Goal: Information Seeking & Learning: Learn about a topic

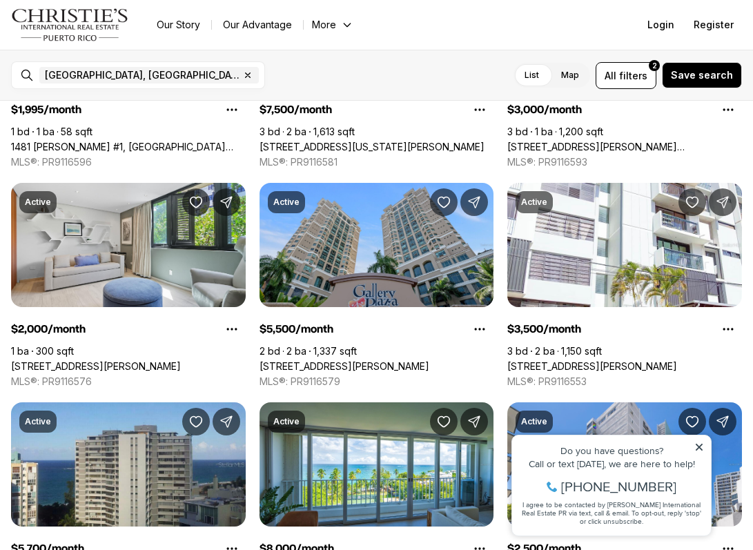
scroll to position [626, 0]
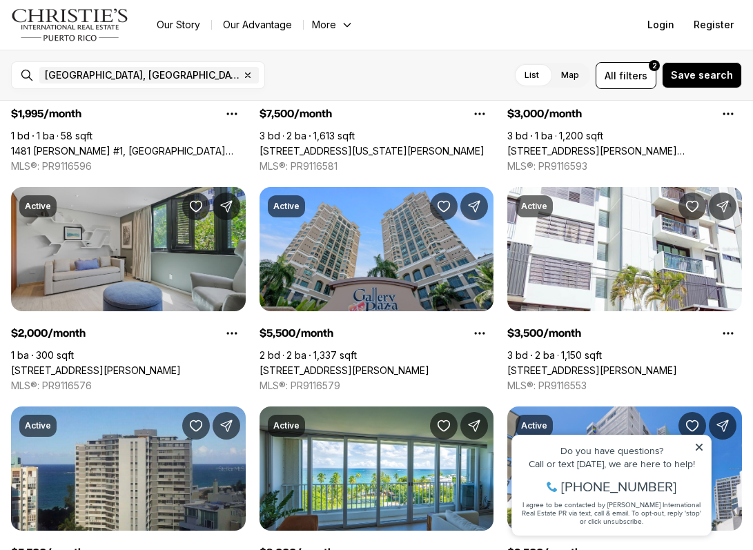
click at [158, 364] on link "63 KING'S COURT #3A, SAN JUAN PR, 00911" at bounding box center [96, 370] width 170 height 12
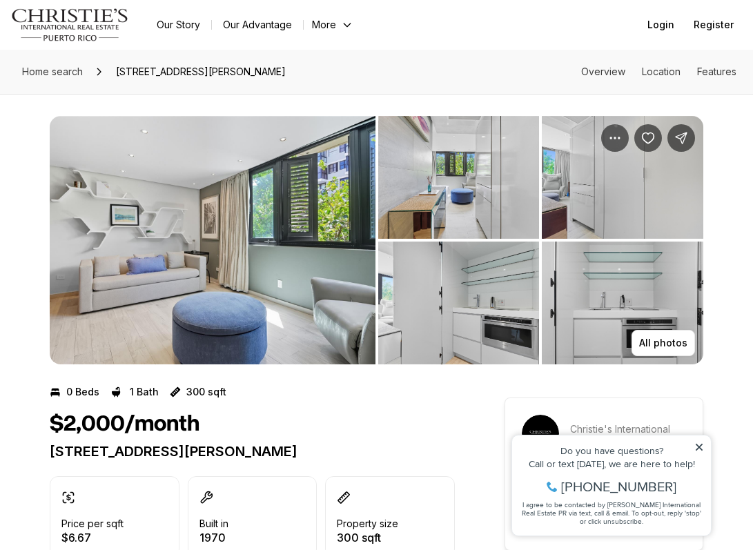
click at [701, 445] on icon at bounding box center [699, 447] width 7 height 7
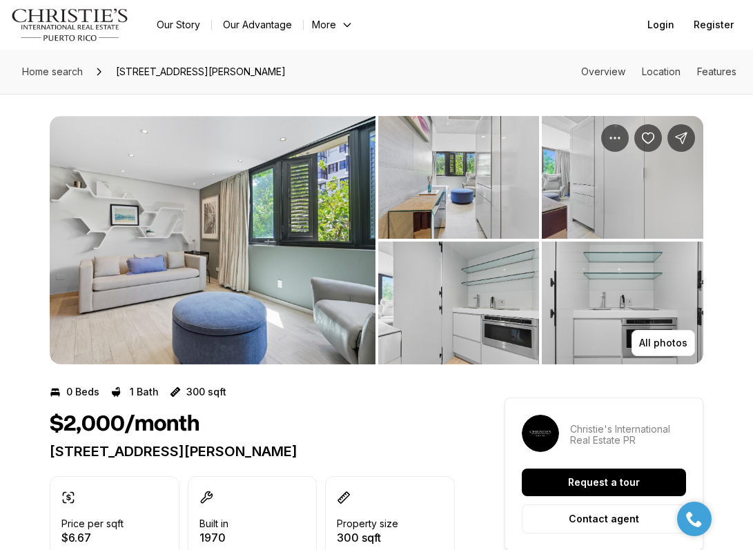
click at [265, 239] on img "View image gallery" at bounding box center [213, 240] width 326 height 248
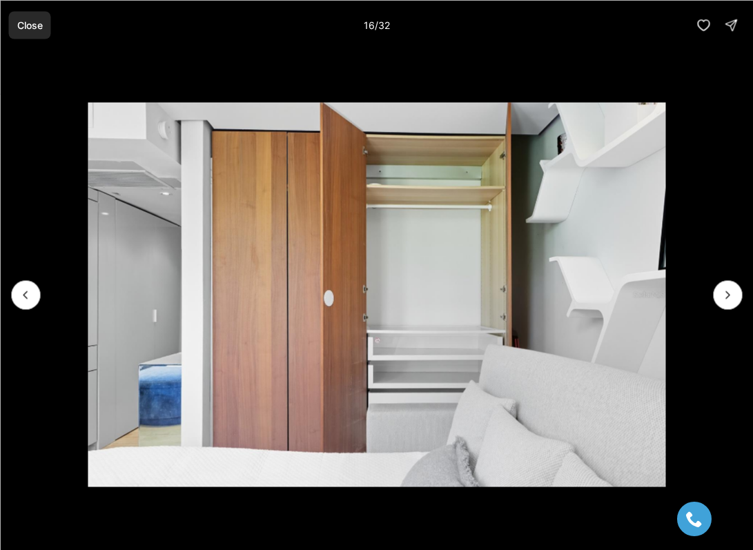
click at [20, 32] on button "Close" at bounding box center [29, 25] width 42 height 28
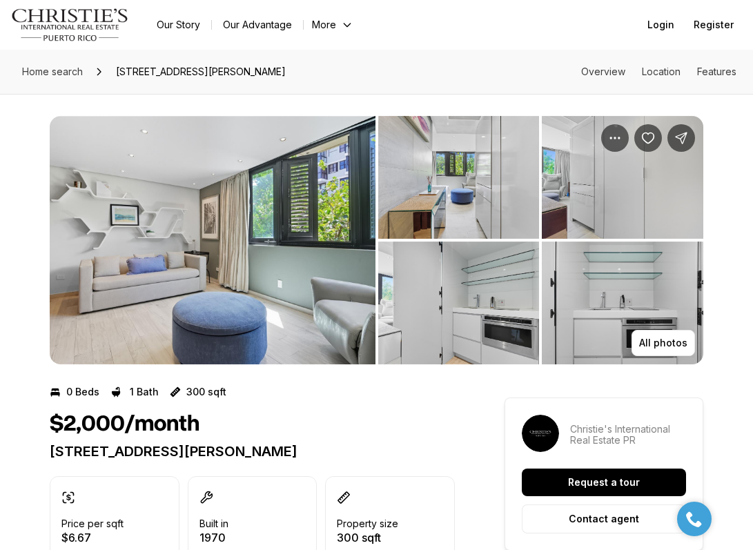
click at [258, 242] on img "View image gallery" at bounding box center [213, 240] width 326 height 248
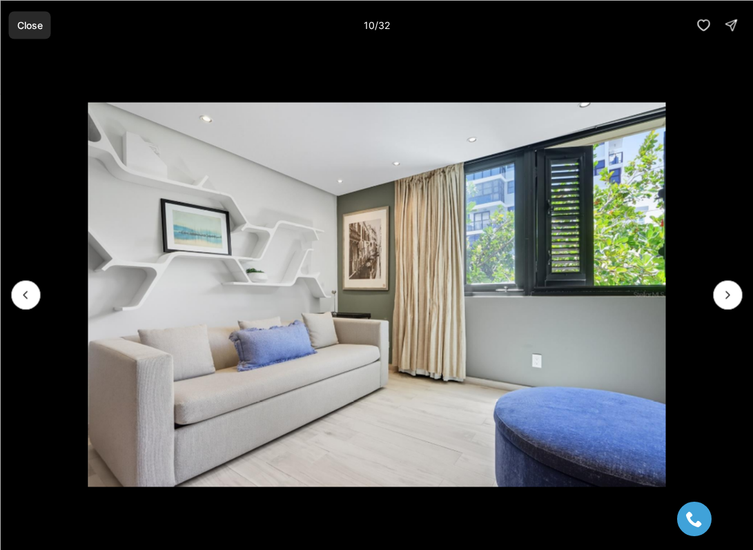
click at [42, 32] on button "Close" at bounding box center [29, 25] width 42 height 28
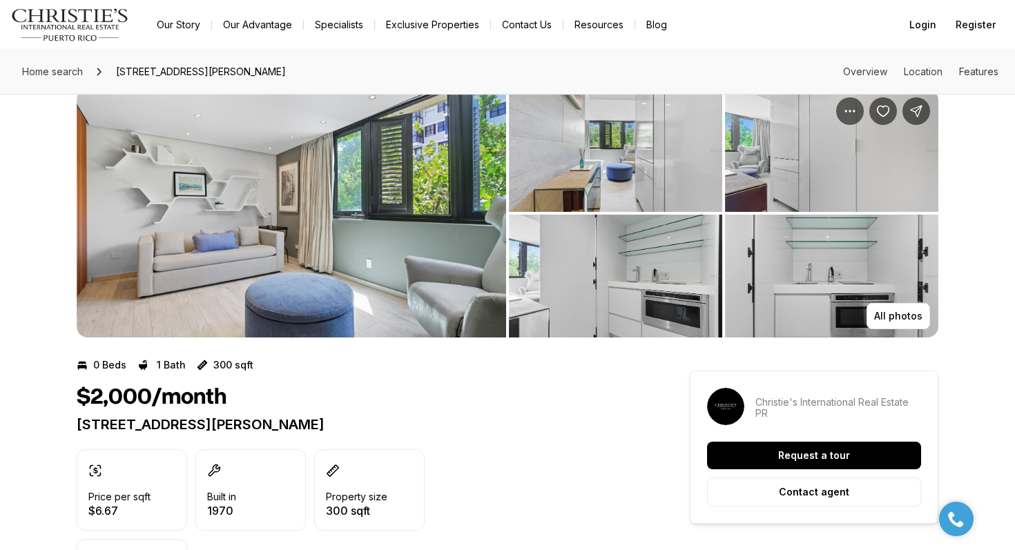
scroll to position [5, 0]
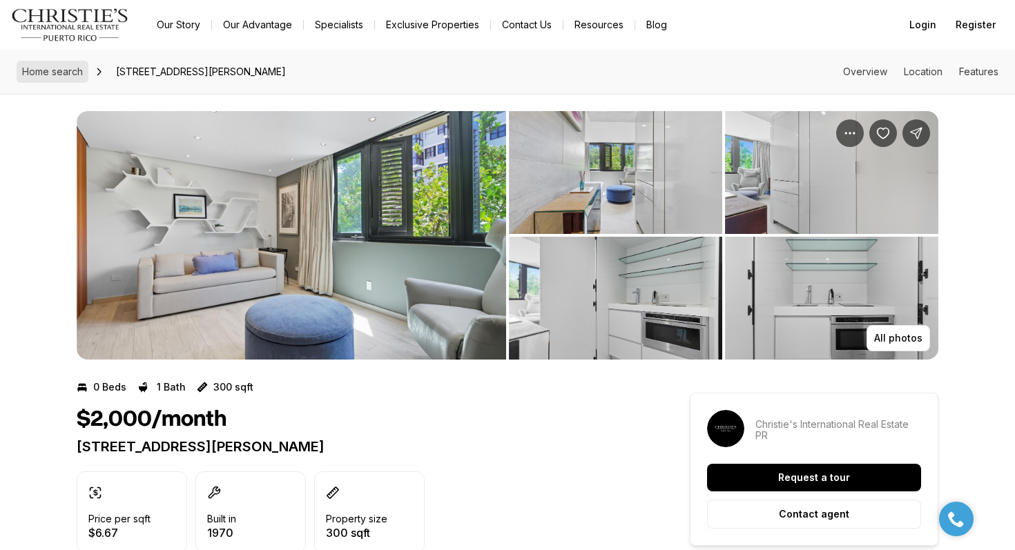
click at [67, 75] on span "Home search" at bounding box center [52, 72] width 61 height 12
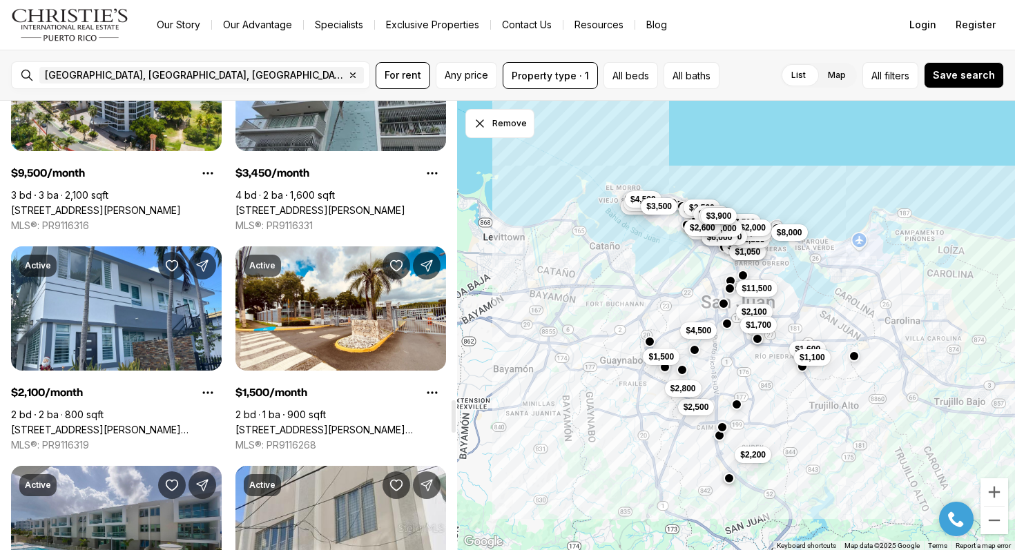
scroll to position [4103, 0]
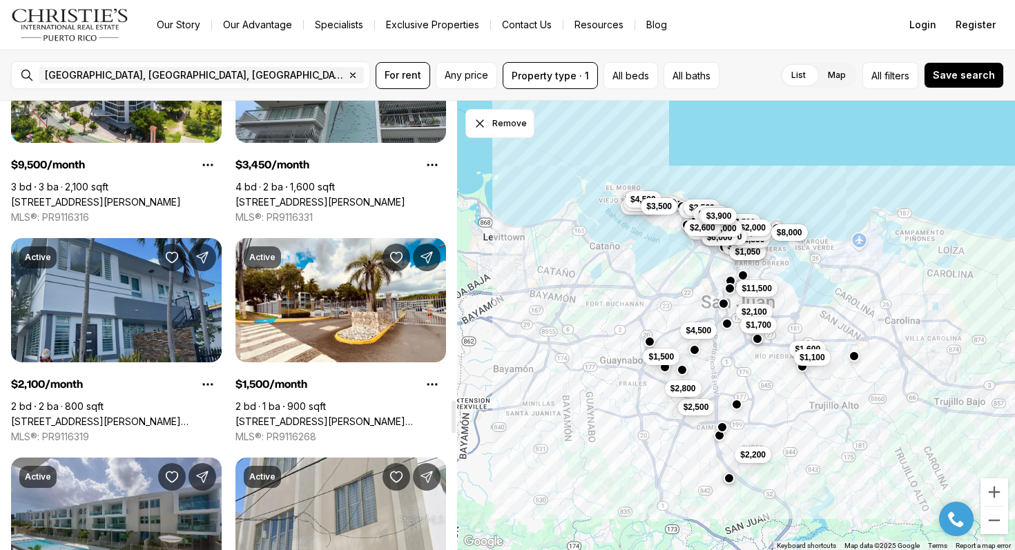
click at [124, 415] on link "201 STAHL, SAN JUAN PR, 00918" at bounding box center [116, 421] width 210 height 12
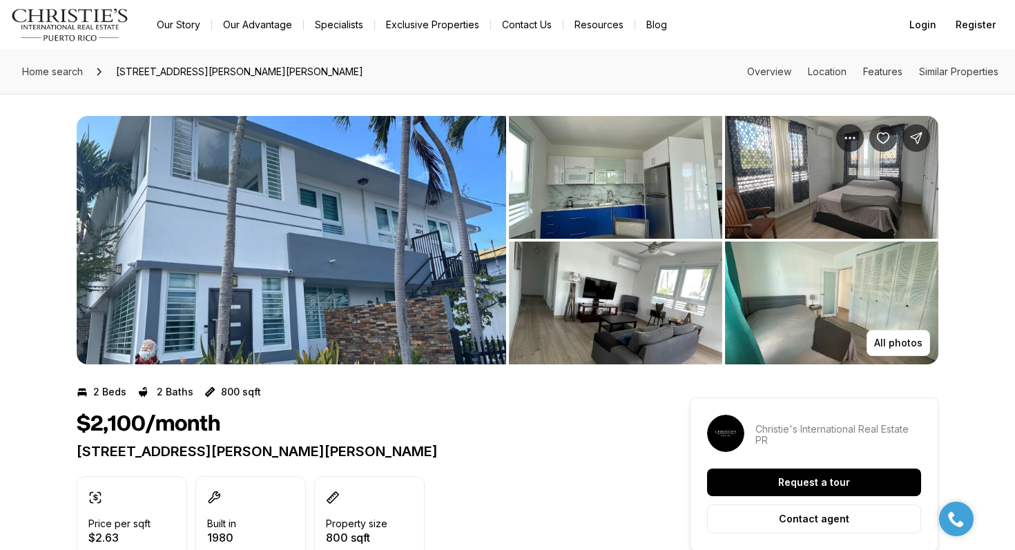
click at [369, 238] on img "View image gallery" at bounding box center [291, 240] width 429 height 248
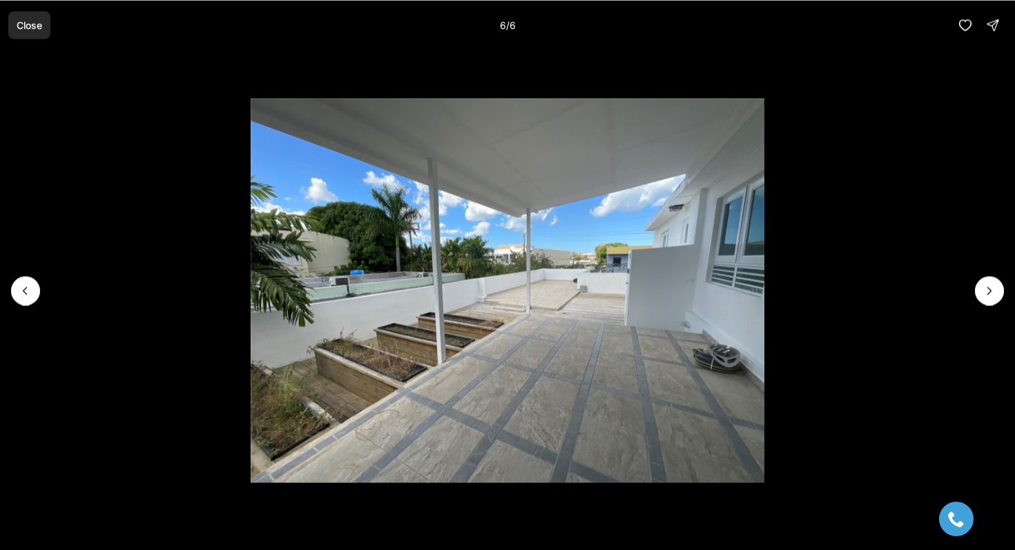
click at [26, 28] on p "Close" at bounding box center [30, 24] width 26 height 11
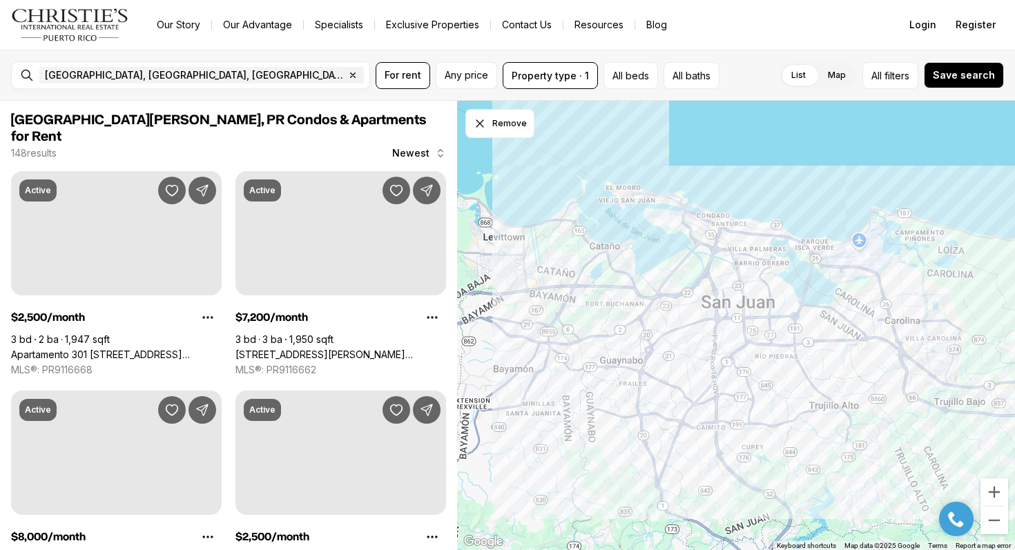
scroll to position [4103, 0]
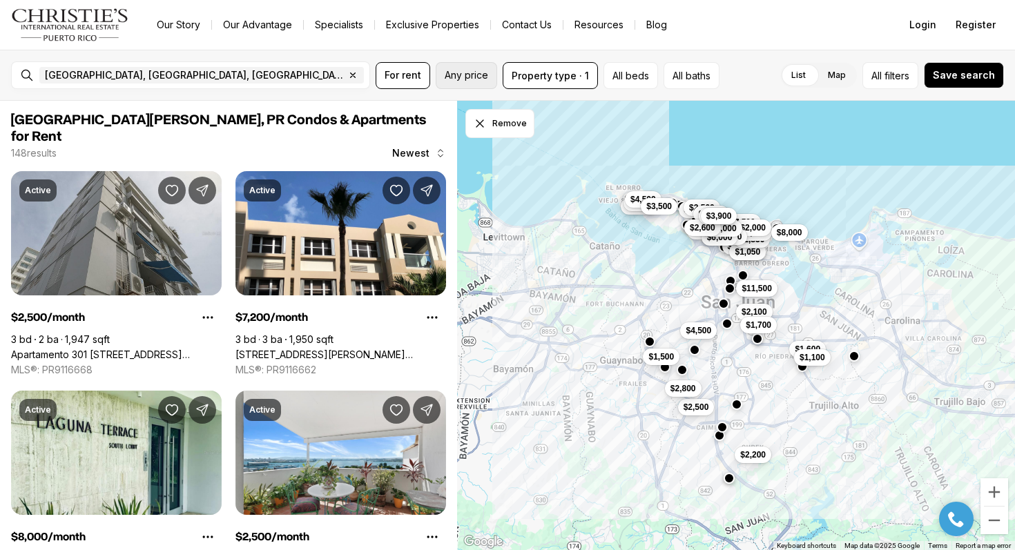
click at [464, 79] on span "Any price" at bounding box center [465, 75] width 43 height 11
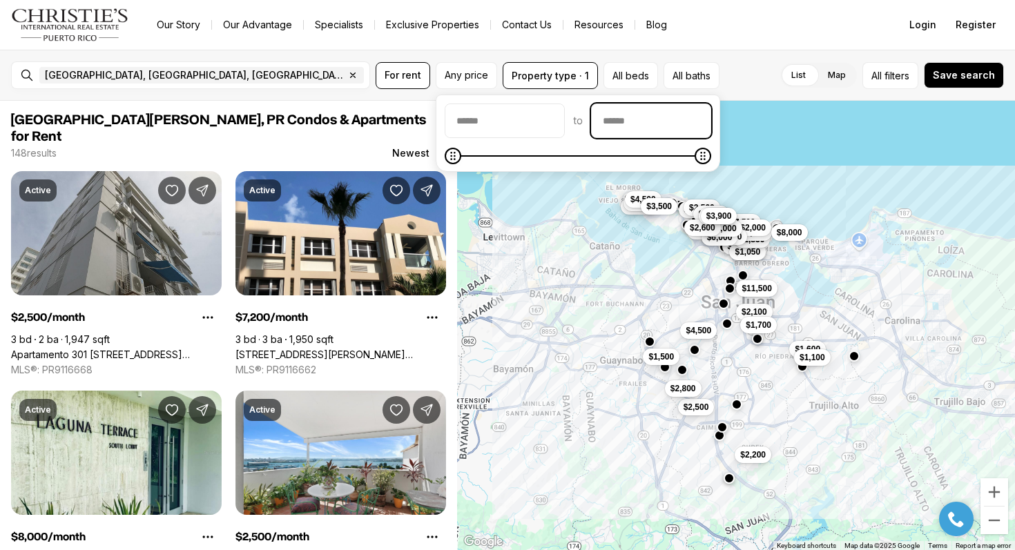
click at [635, 122] on input "priceMax" at bounding box center [650, 120] width 119 height 33
type input "******"
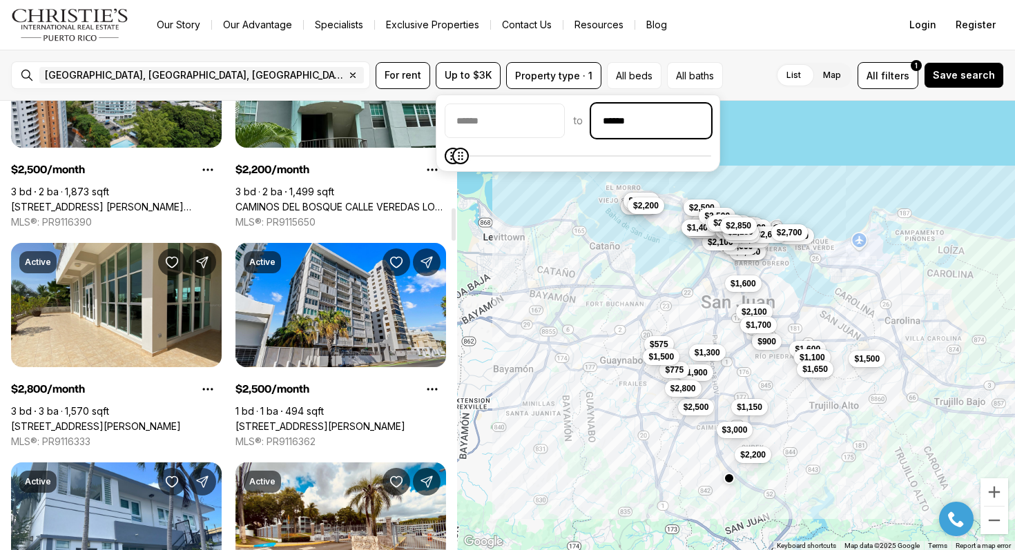
scroll to position [1465, 0]
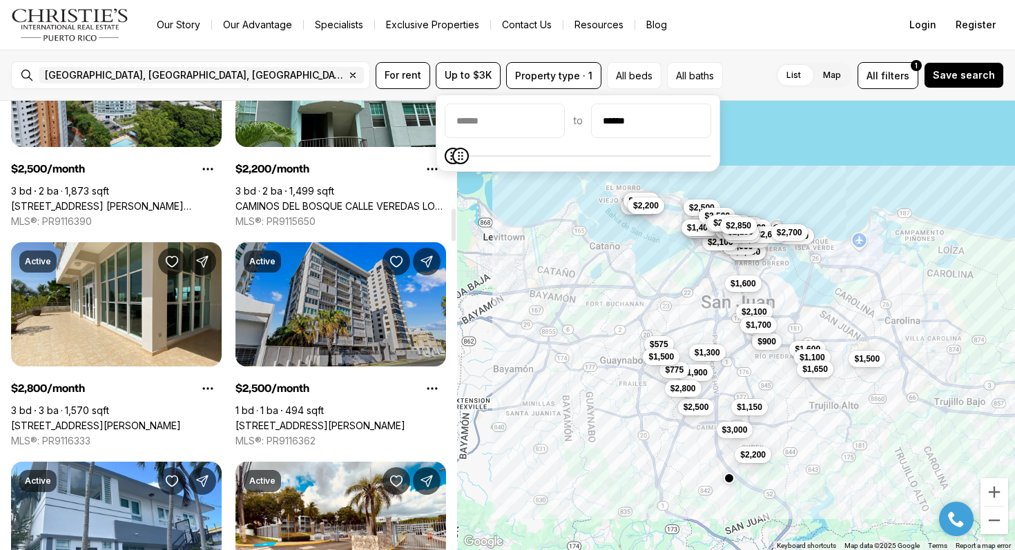
click at [362, 420] on link "[STREET_ADDRESS][PERSON_NAME]" at bounding box center [320, 426] width 170 height 12
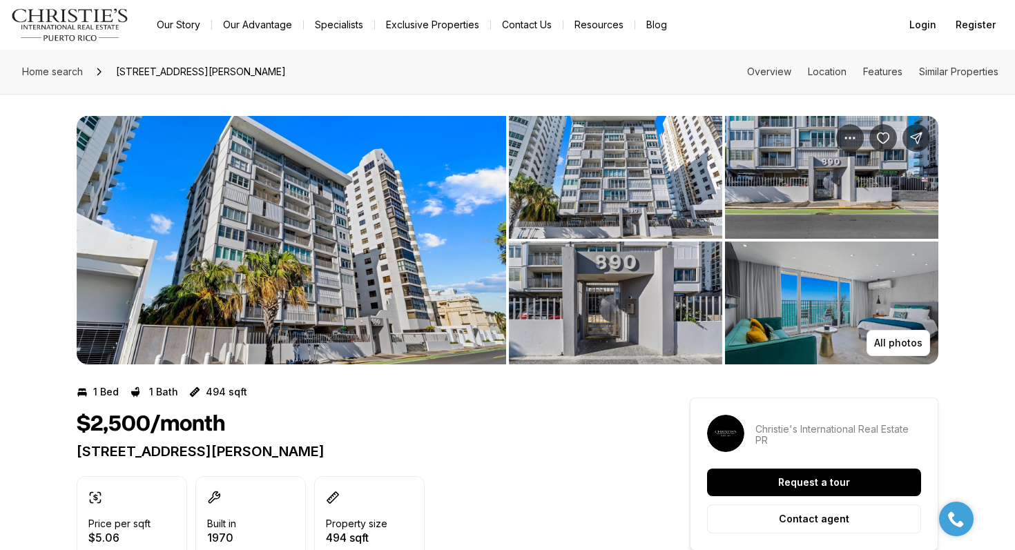
click at [843, 318] on img "View image gallery" at bounding box center [831, 303] width 213 height 123
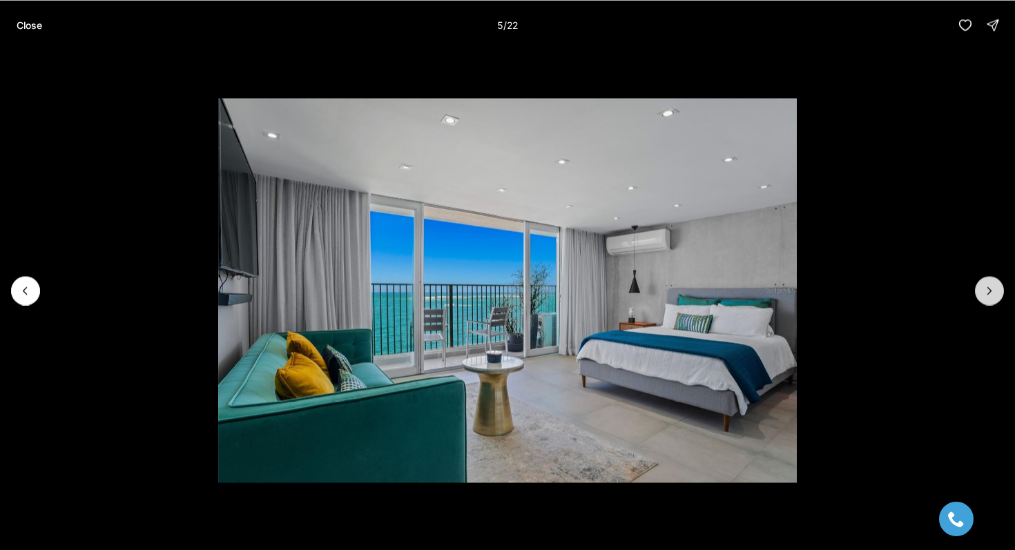
click at [1002, 288] on button "Next slide" at bounding box center [989, 290] width 29 height 29
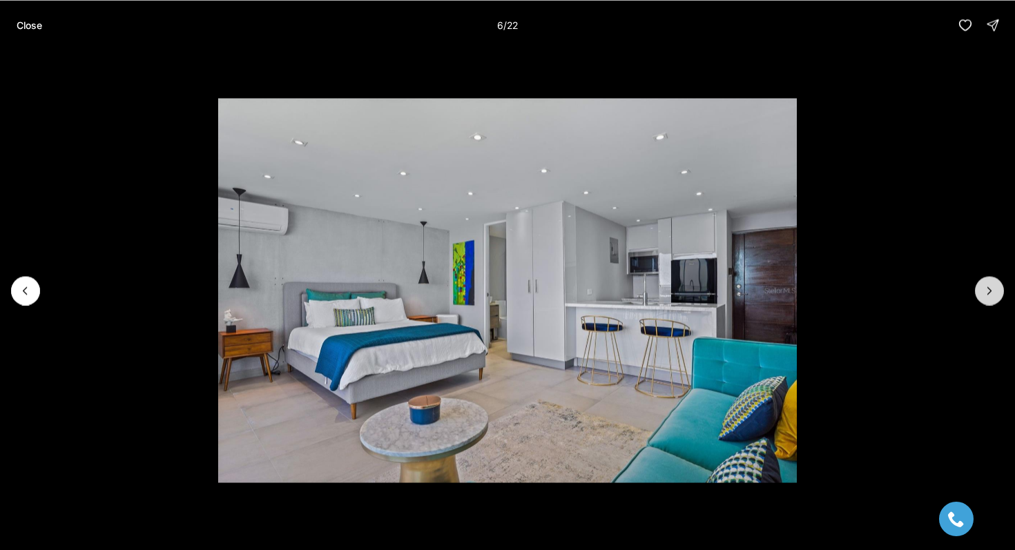
click at [1002, 288] on button "Next slide" at bounding box center [989, 290] width 29 height 29
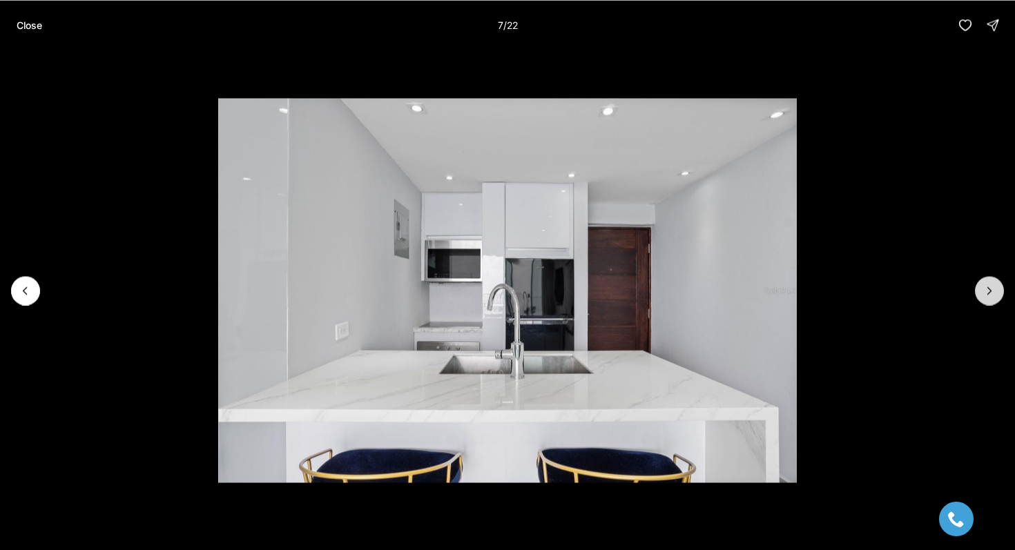
click at [1002, 288] on button "Next slide" at bounding box center [989, 290] width 29 height 29
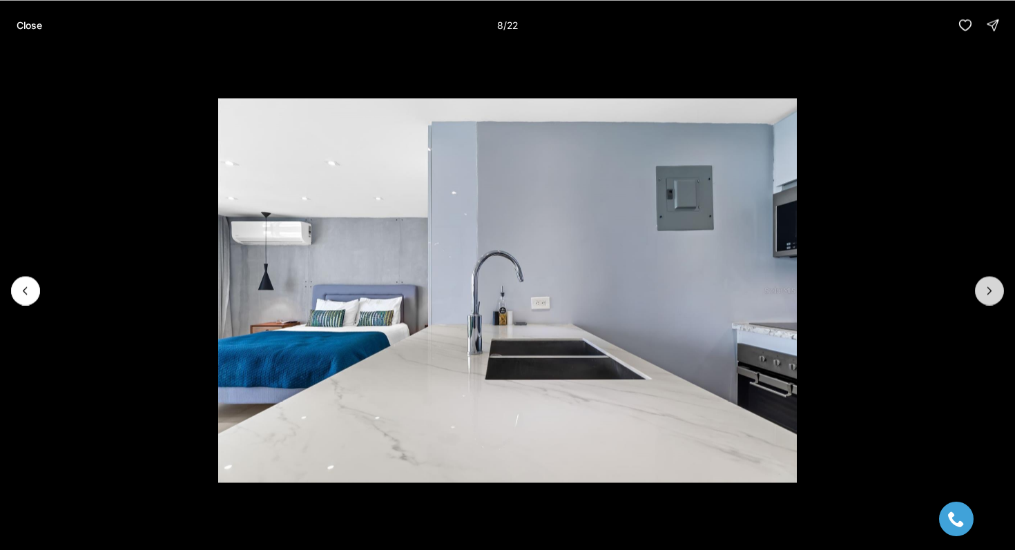
click at [1002, 288] on button "Next slide" at bounding box center [989, 290] width 29 height 29
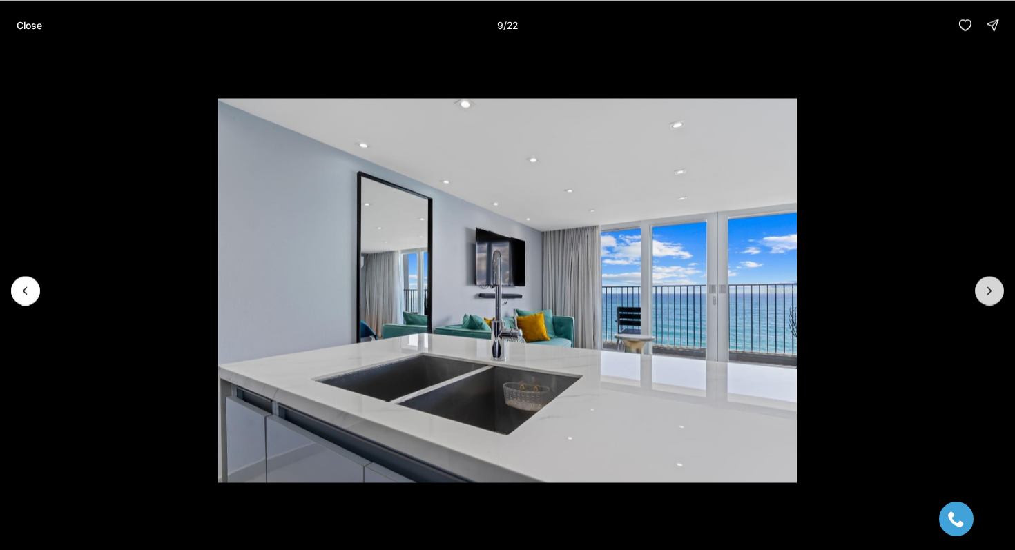
click at [1002, 288] on button "Next slide" at bounding box center [989, 290] width 29 height 29
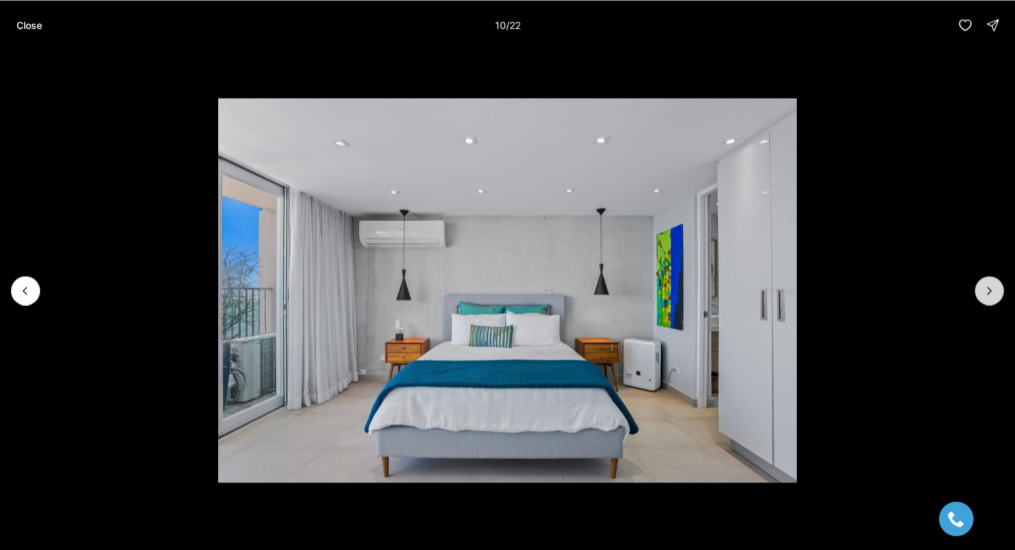
click at [994, 291] on icon "Next slide" at bounding box center [989, 291] width 14 height 14
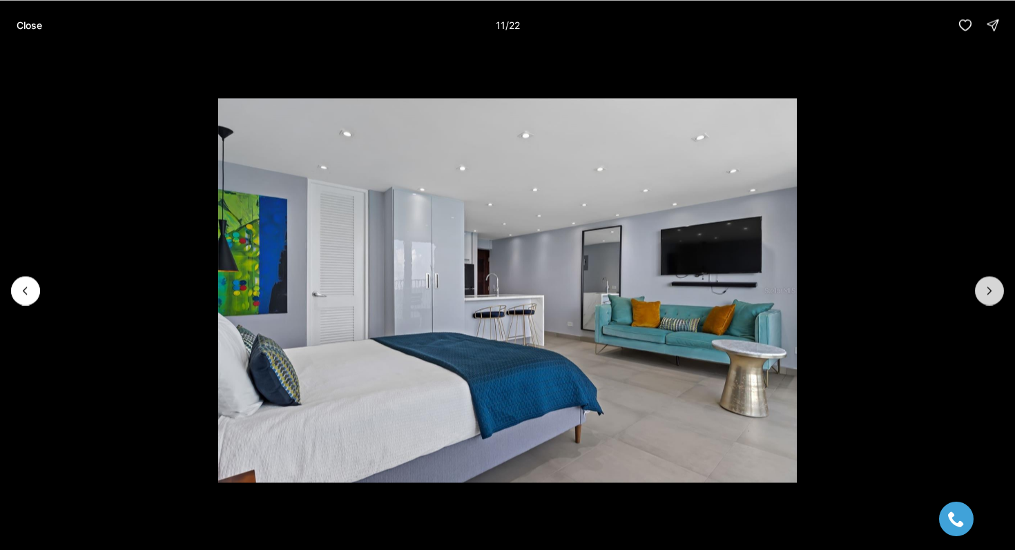
click at [994, 291] on icon "Next slide" at bounding box center [989, 291] width 14 height 14
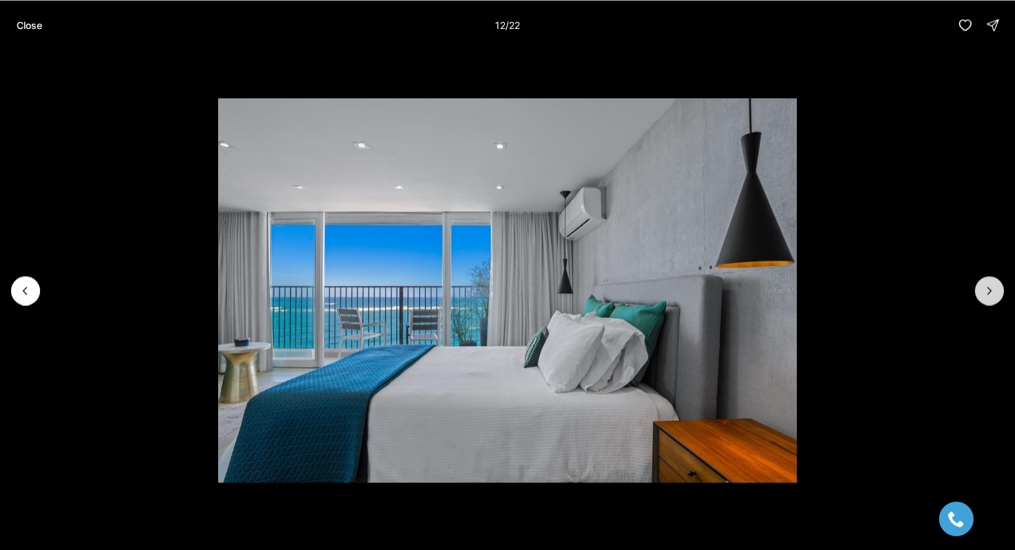
click at [994, 291] on icon "Next slide" at bounding box center [989, 291] width 14 height 14
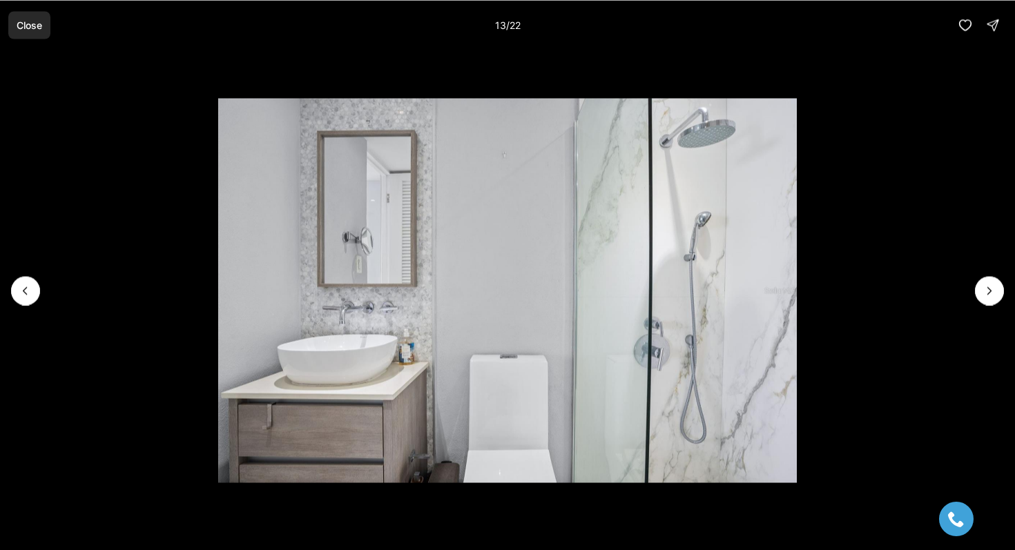
click at [22, 29] on p "Close" at bounding box center [30, 24] width 26 height 11
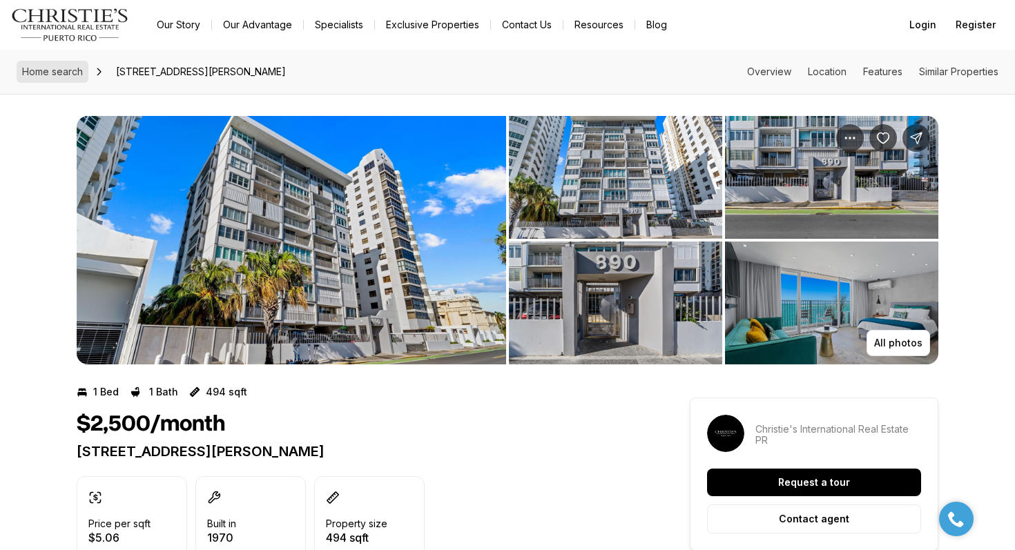
click at [79, 76] on span "Home search" at bounding box center [52, 72] width 61 height 12
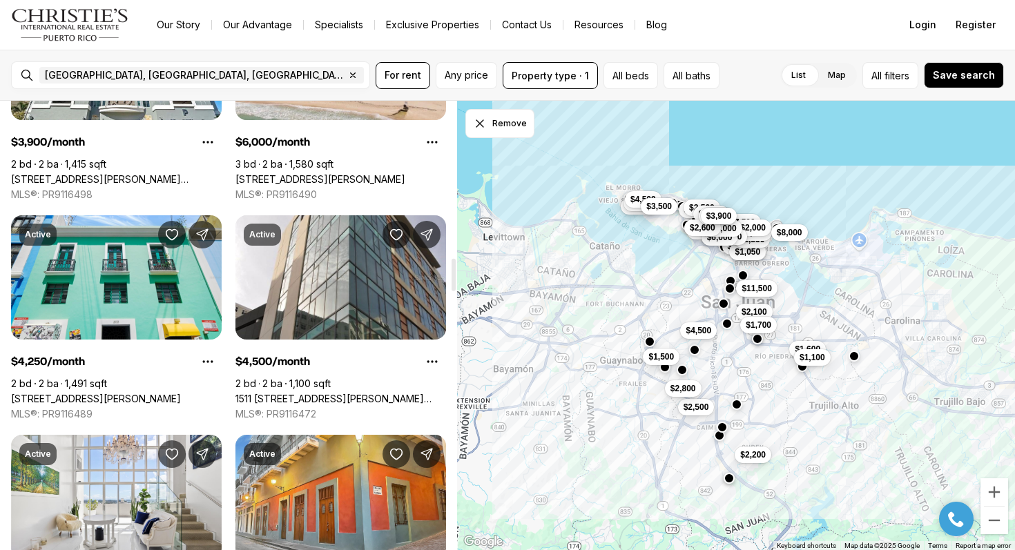
scroll to position [2142, 0]
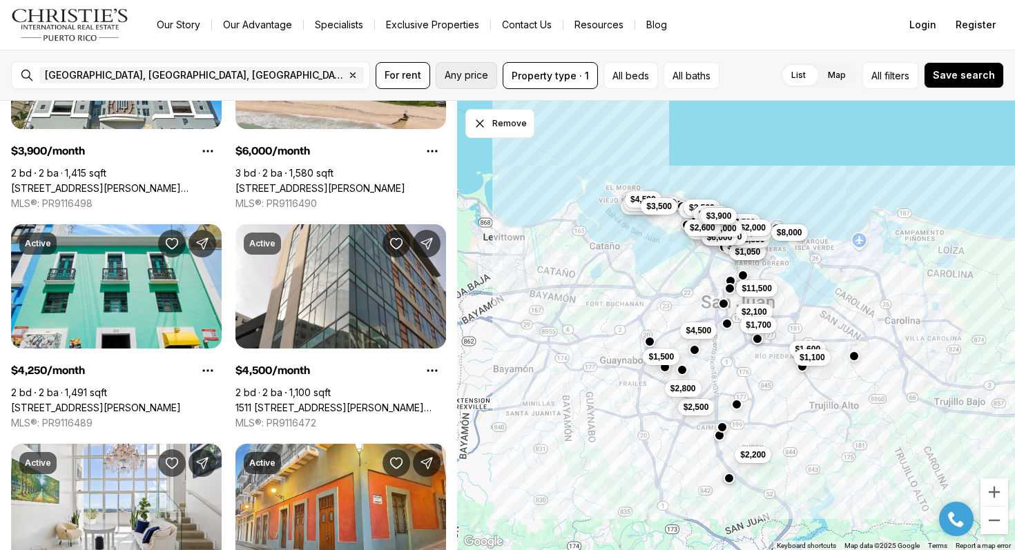
click at [476, 70] on span "Any price" at bounding box center [465, 75] width 43 height 11
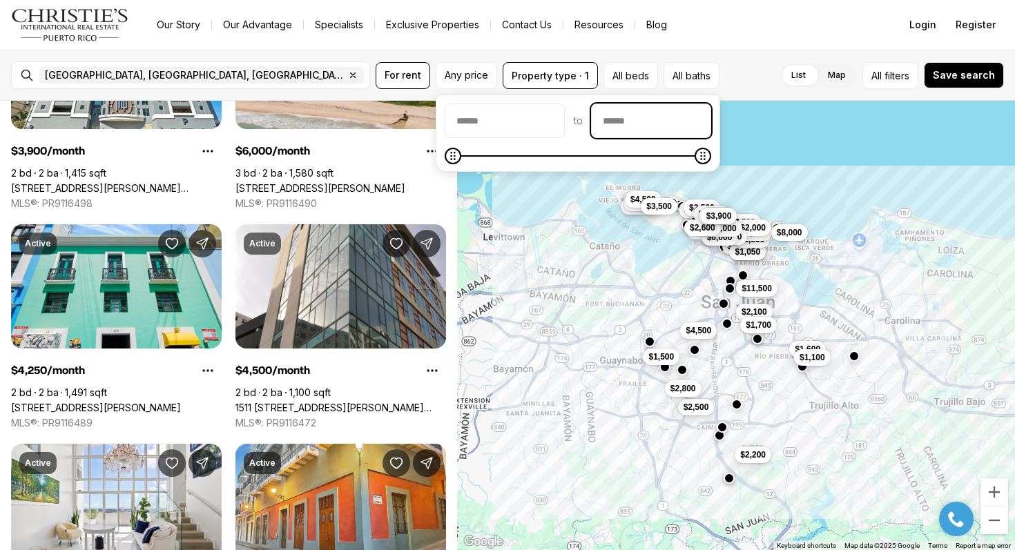
click at [634, 121] on input "priceMax" at bounding box center [650, 120] width 119 height 33
type input "******"
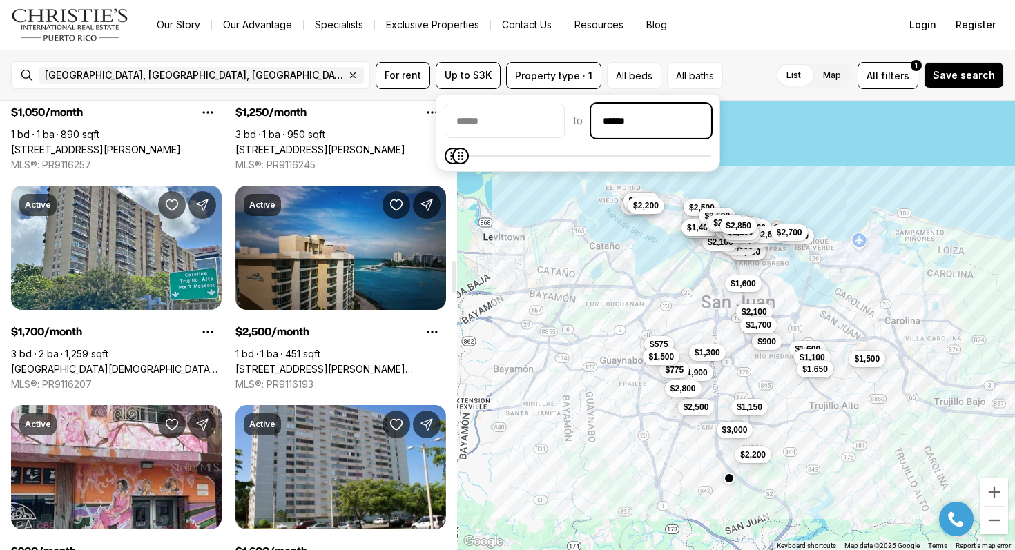
scroll to position [2181, 0]
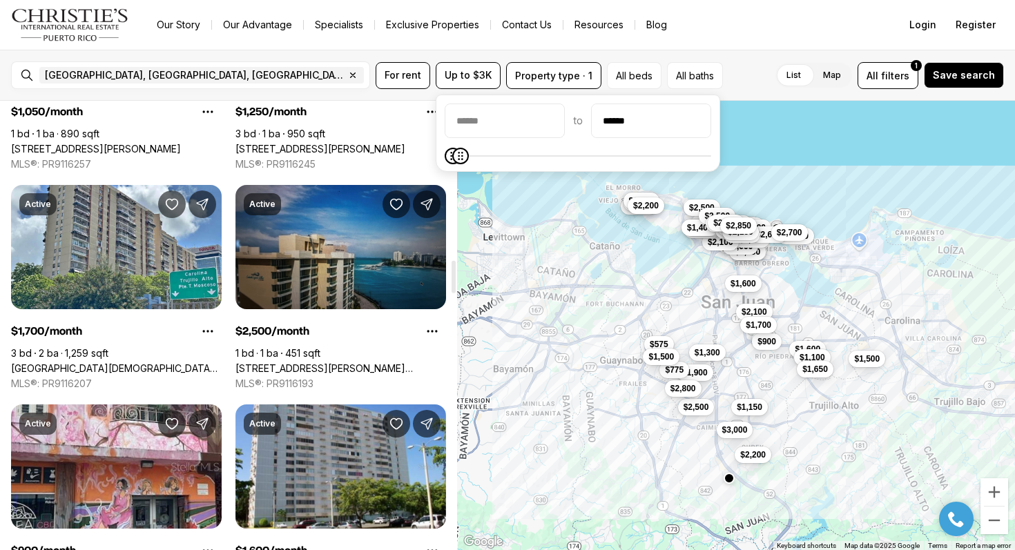
click at [374, 362] on link "[STREET_ADDRESS][PERSON_NAME][PERSON_NAME]" at bounding box center [340, 368] width 210 height 12
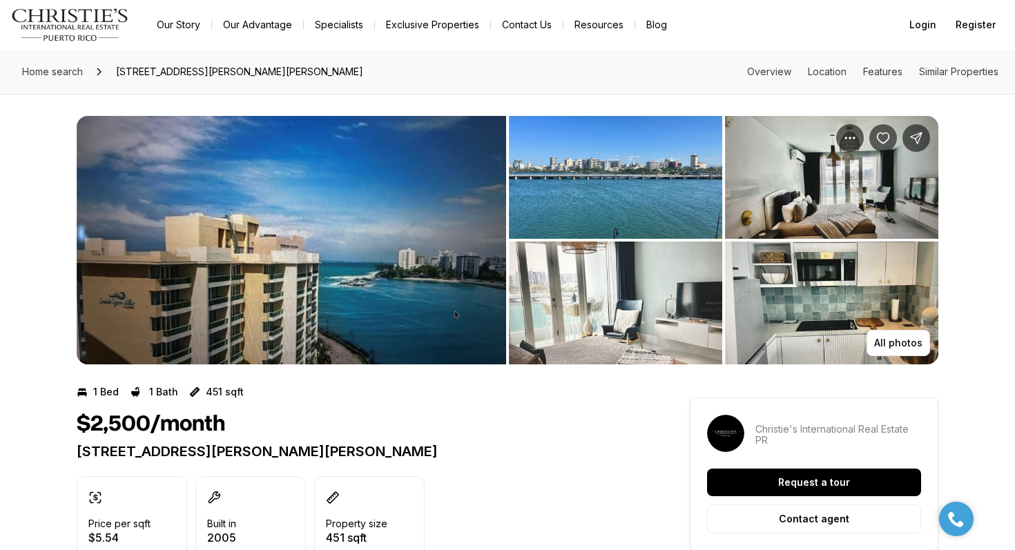
click at [646, 222] on img "View image gallery" at bounding box center [615, 177] width 213 height 123
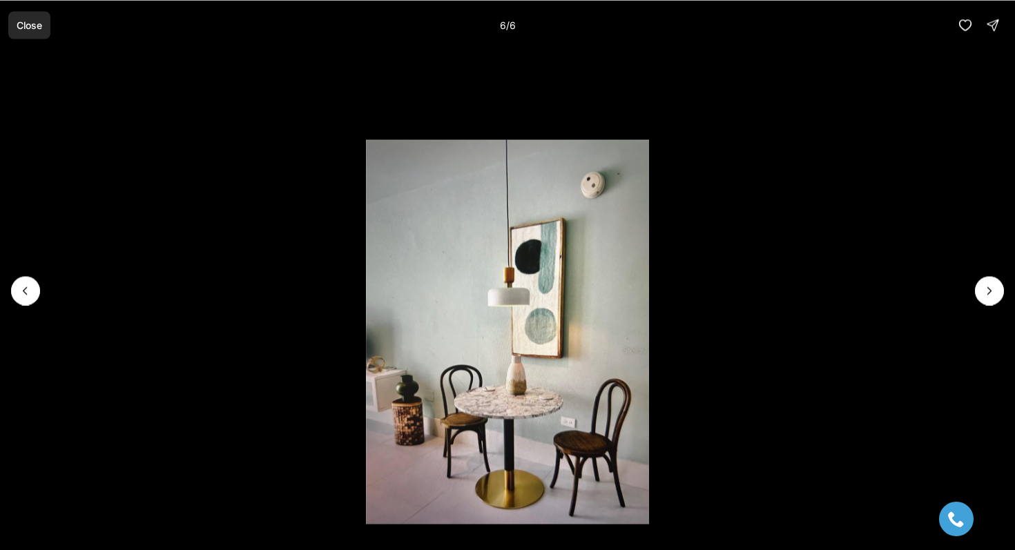
click at [27, 32] on button "Close" at bounding box center [29, 25] width 42 height 28
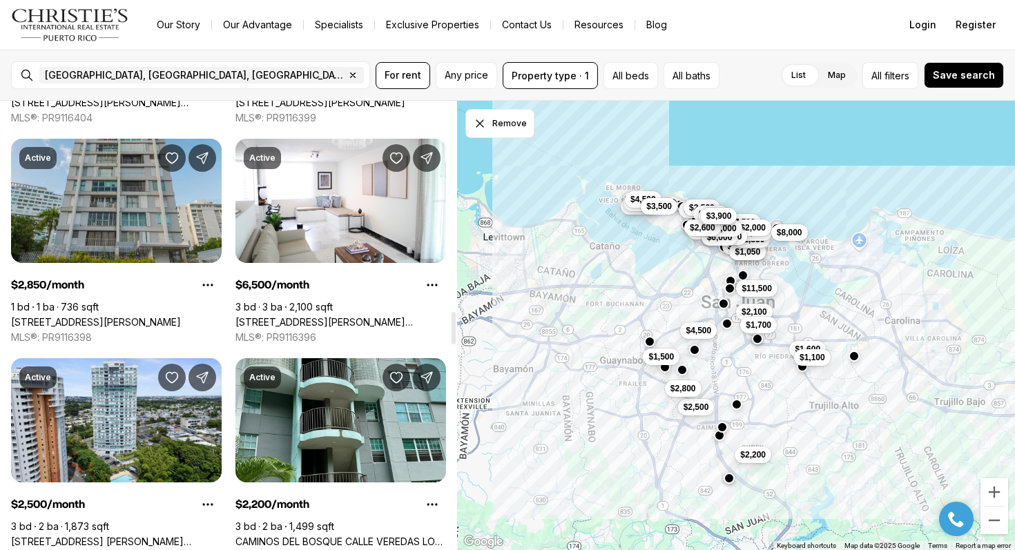
scroll to position [2887, 0]
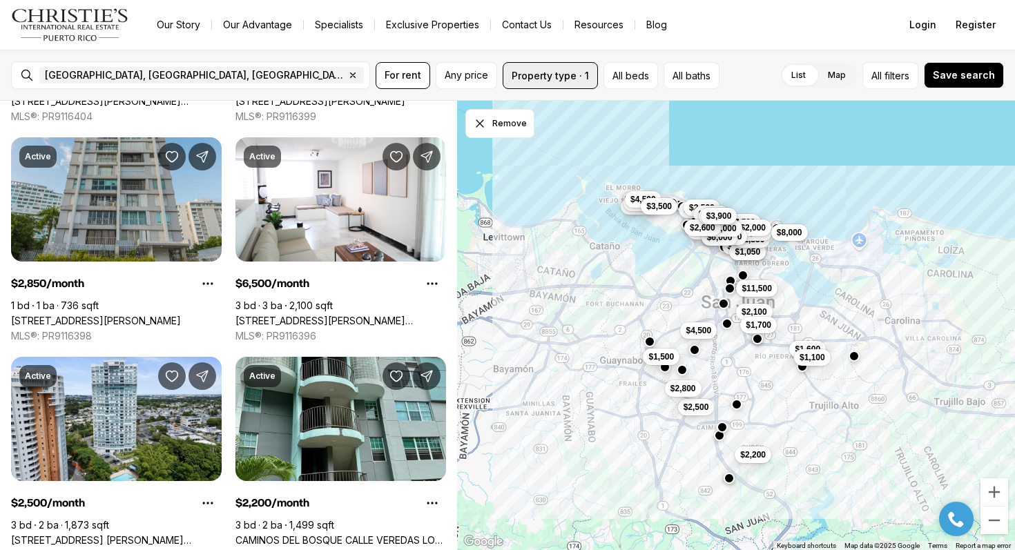
click at [551, 84] on button "Property type · 1" at bounding box center [549, 75] width 95 height 27
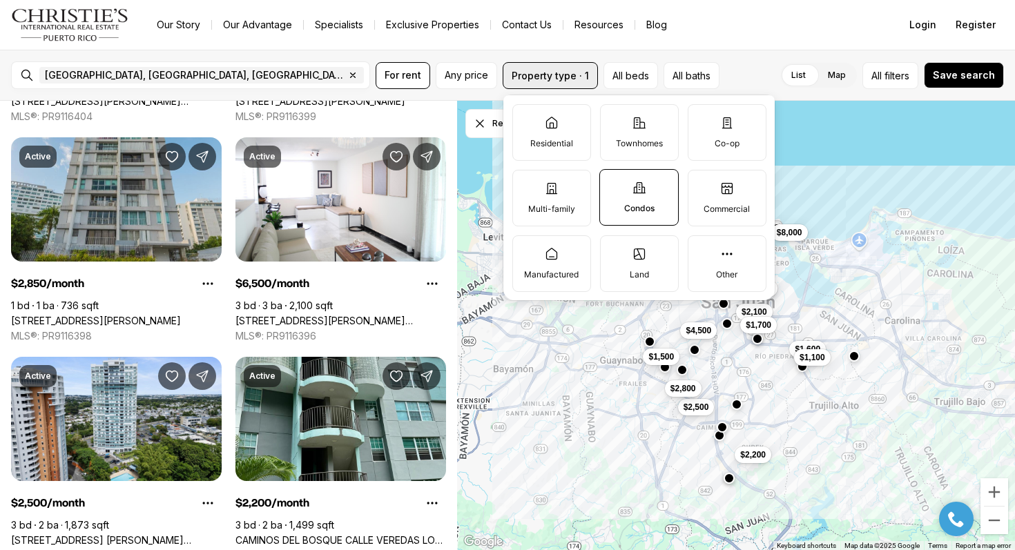
click at [551, 84] on button "Property type · 1" at bounding box center [549, 75] width 95 height 27
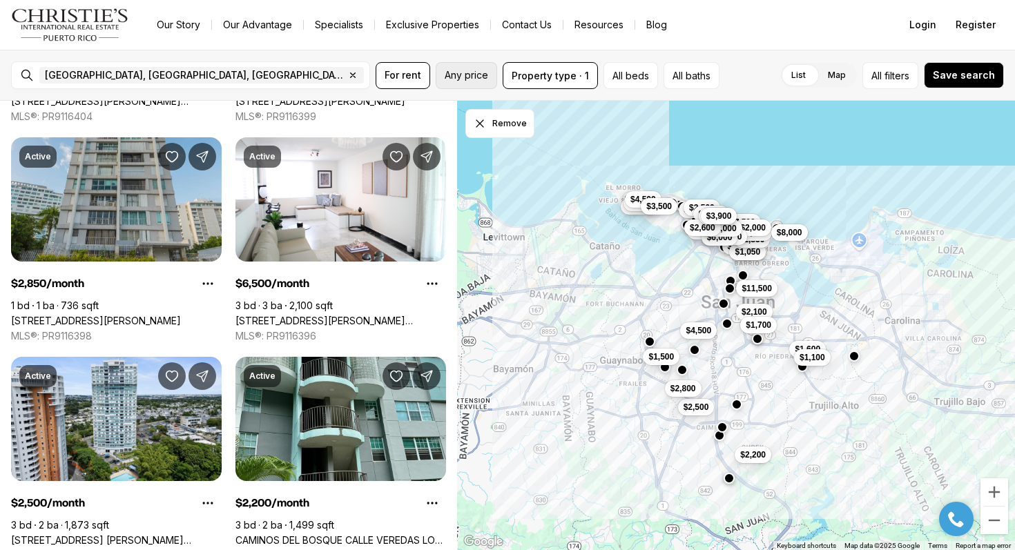
click at [482, 79] on span "Any price" at bounding box center [465, 75] width 43 height 11
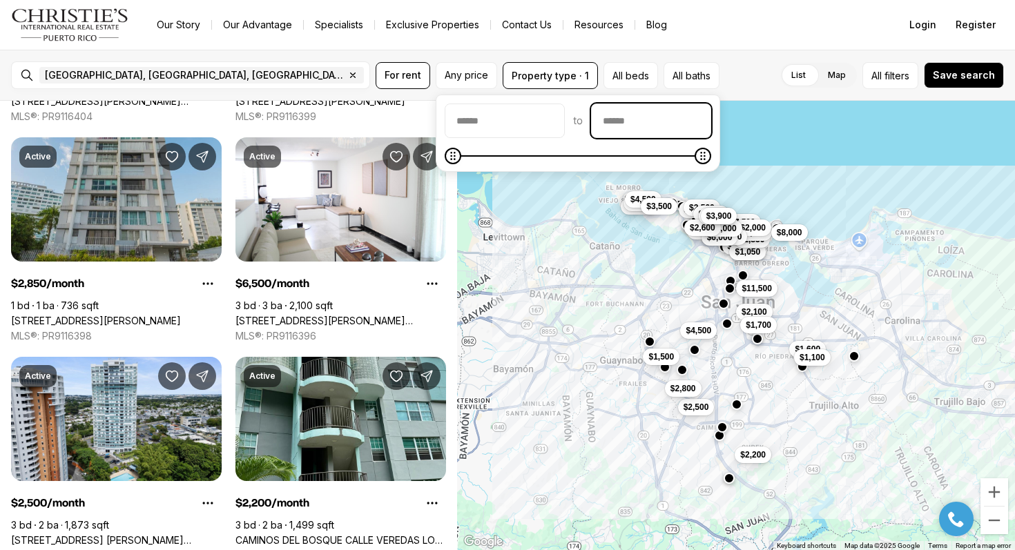
click at [654, 124] on input "priceMax" at bounding box center [650, 120] width 119 height 33
type input "******"
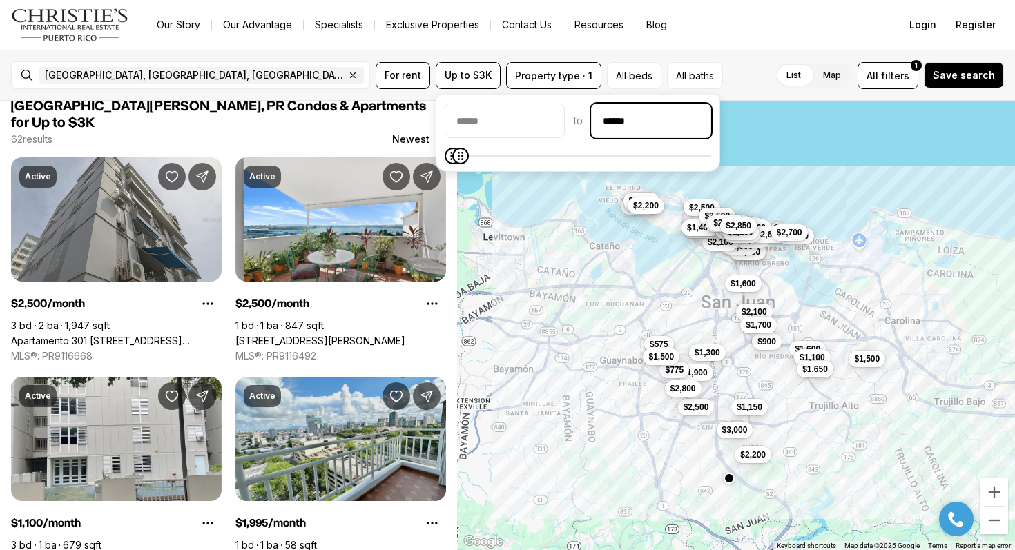
scroll to position [15, 0]
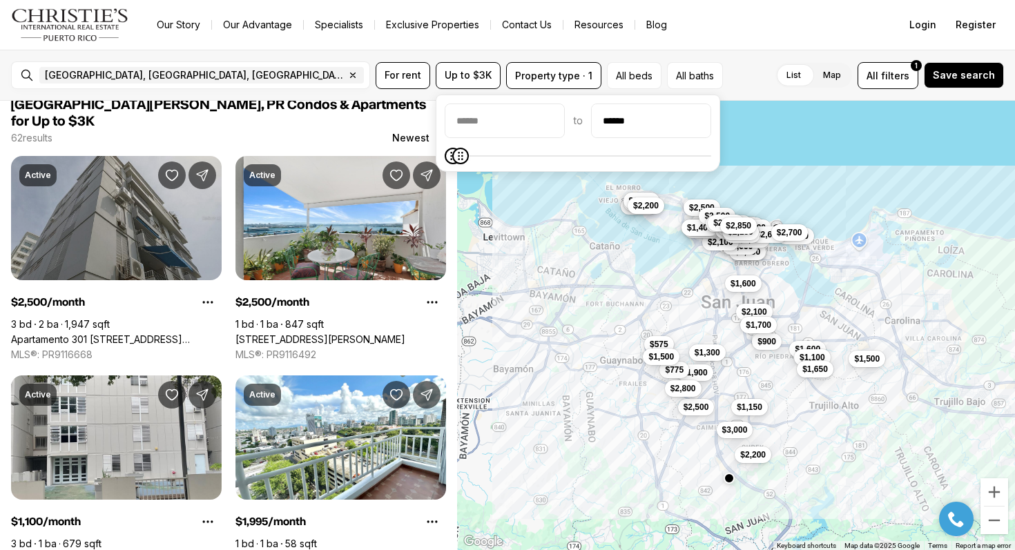
click at [181, 333] on link "Apartamento 301 AVENIDA WILSON 85 #1, SAN JUAN PR, 00907" at bounding box center [116, 339] width 210 height 12
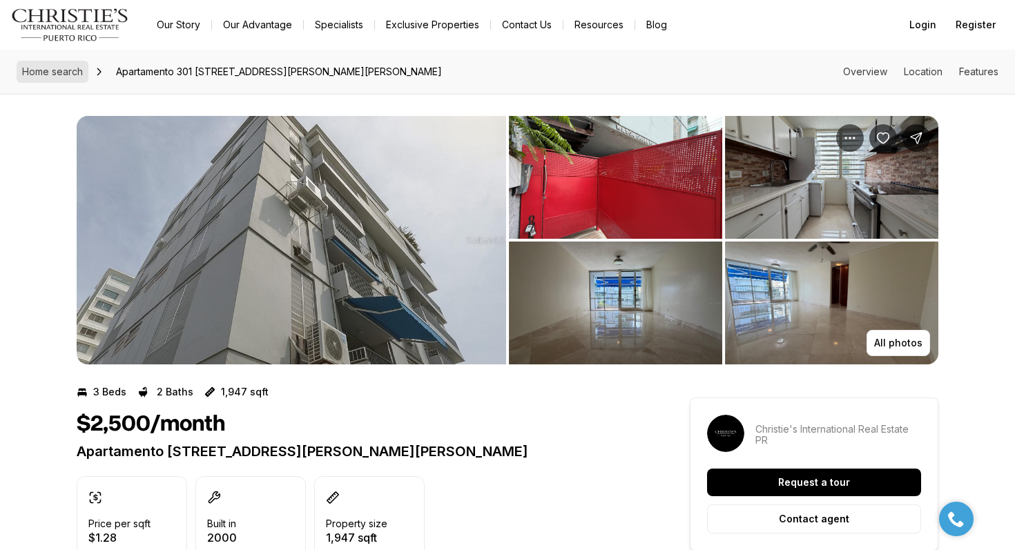
click at [69, 66] on span "Home search" at bounding box center [52, 72] width 61 height 12
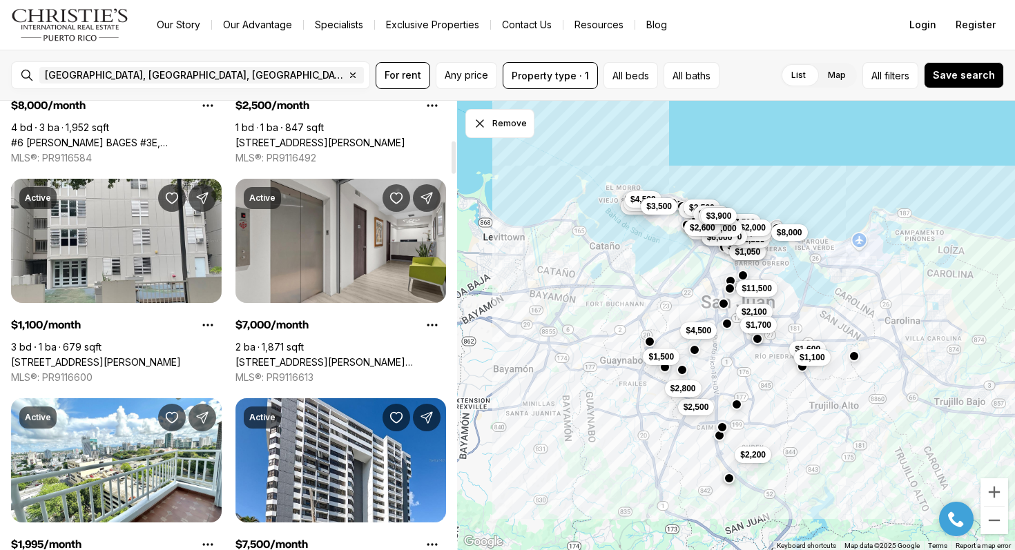
scroll to position [538, 0]
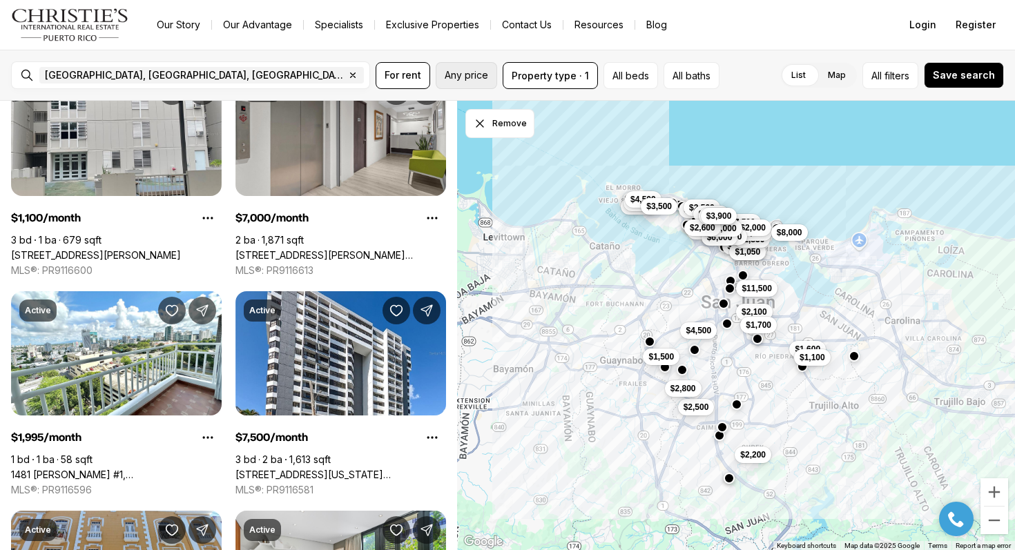
click at [480, 80] on span "Any price" at bounding box center [465, 75] width 43 height 11
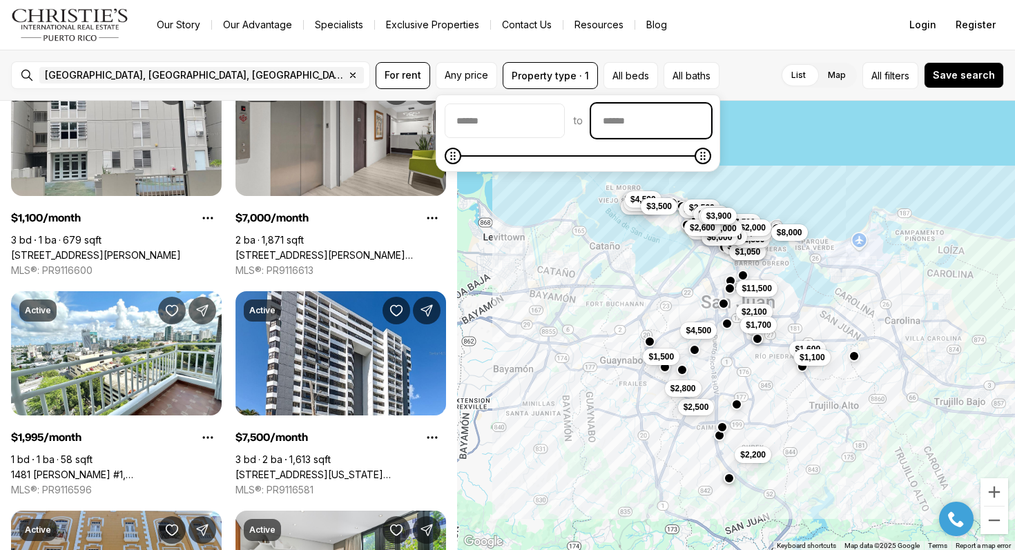
click at [620, 117] on input "priceMax" at bounding box center [650, 120] width 119 height 33
type input "******"
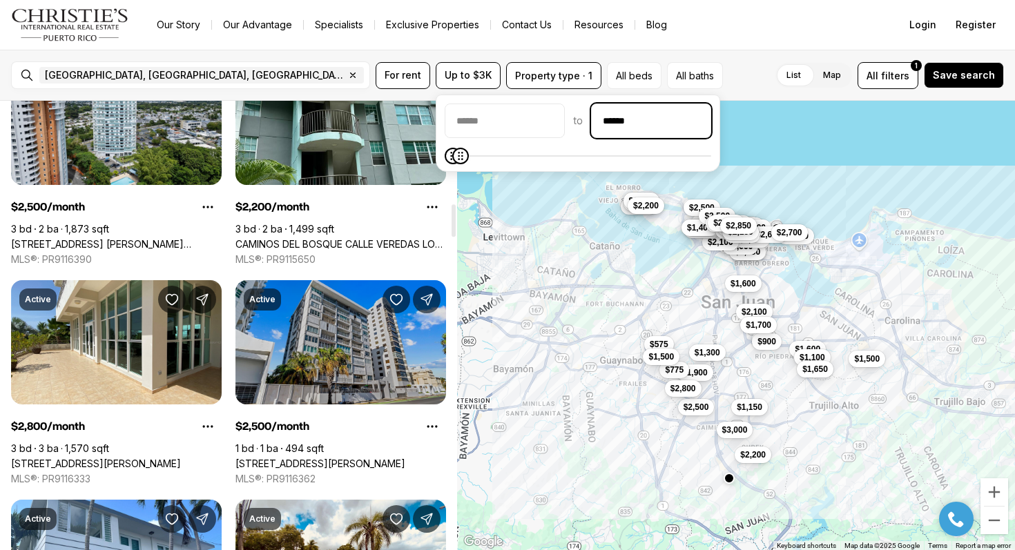
scroll to position [1429, 0]
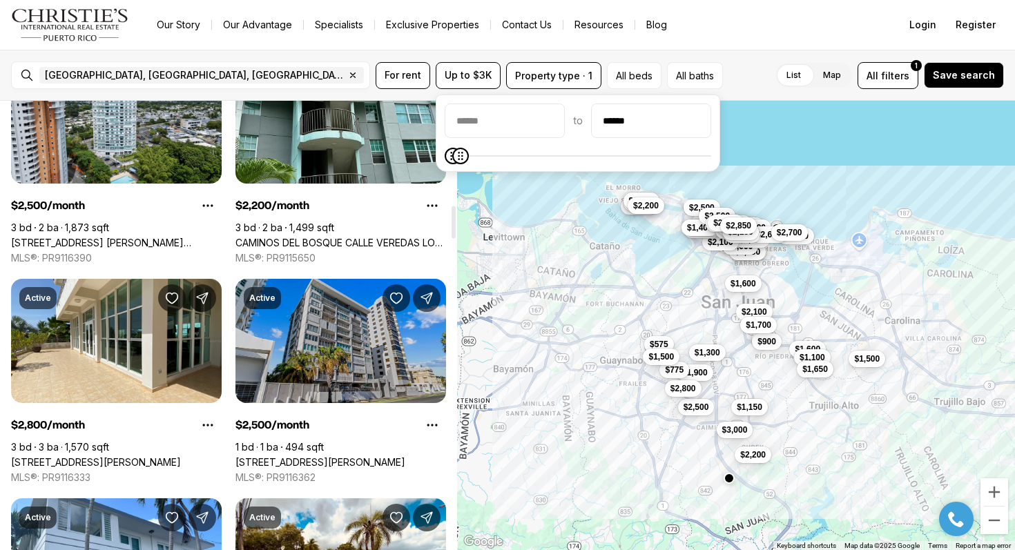
click at [344, 456] on link "[STREET_ADDRESS][PERSON_NAME]" at bounding box center [320, 462] width 170 height 12
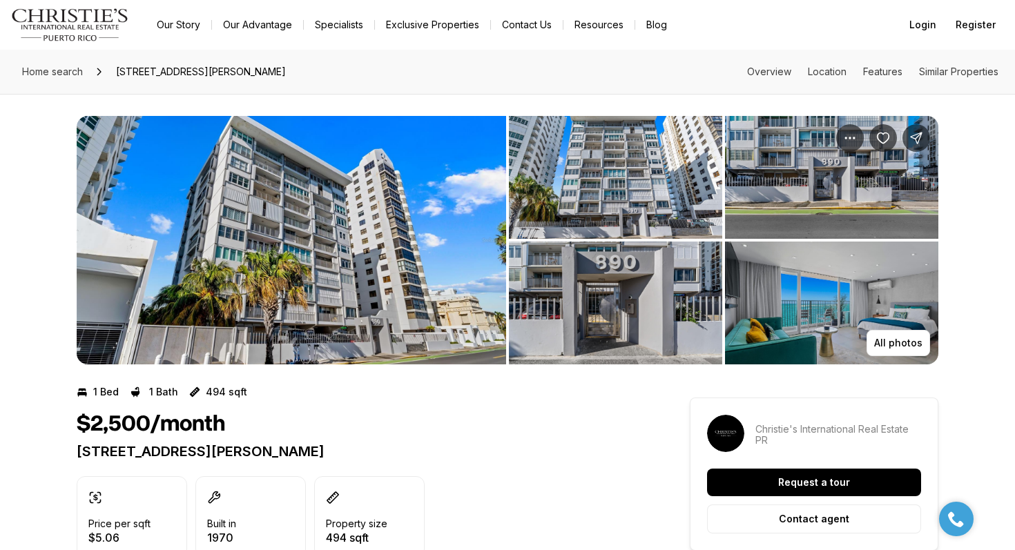
click at [816, 320] on img "View image gallery" at bounding box center [831, 303] width 213 height 123
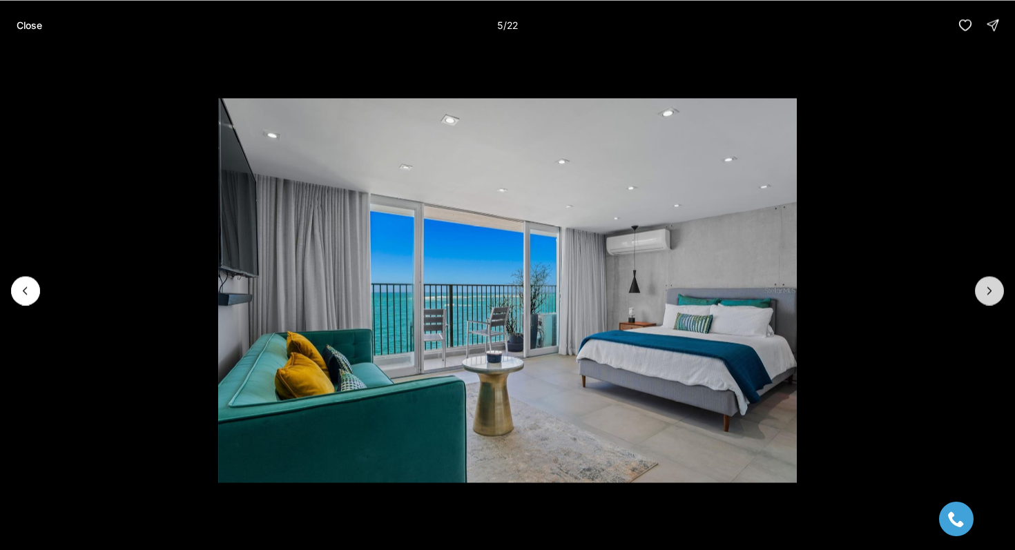
click at [988, 291] on icon "Next slide" at bounding box center [989, 291] width 14 height 14
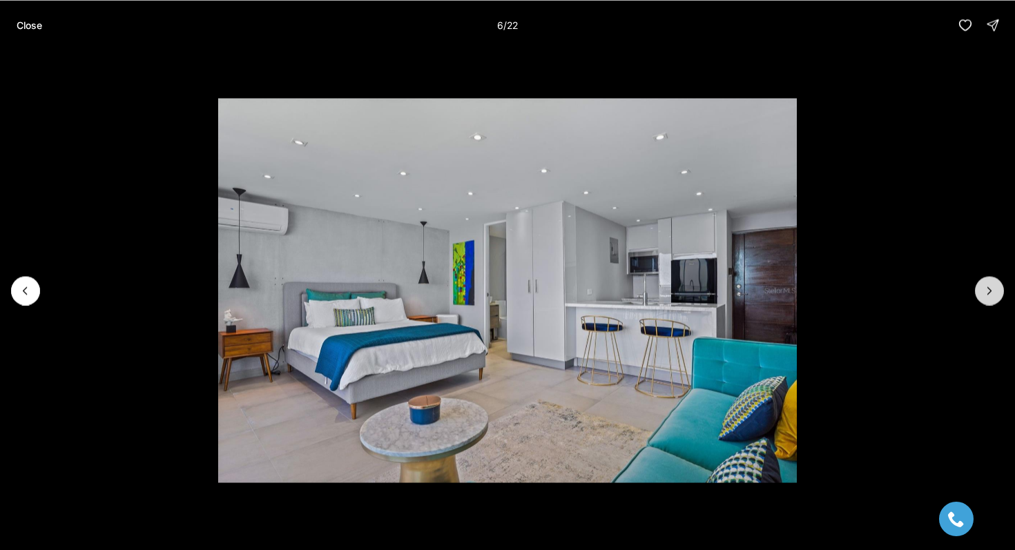
click at [988, 291] on icon "Next slide" at bounding box center [989, 291] width 14 height 14
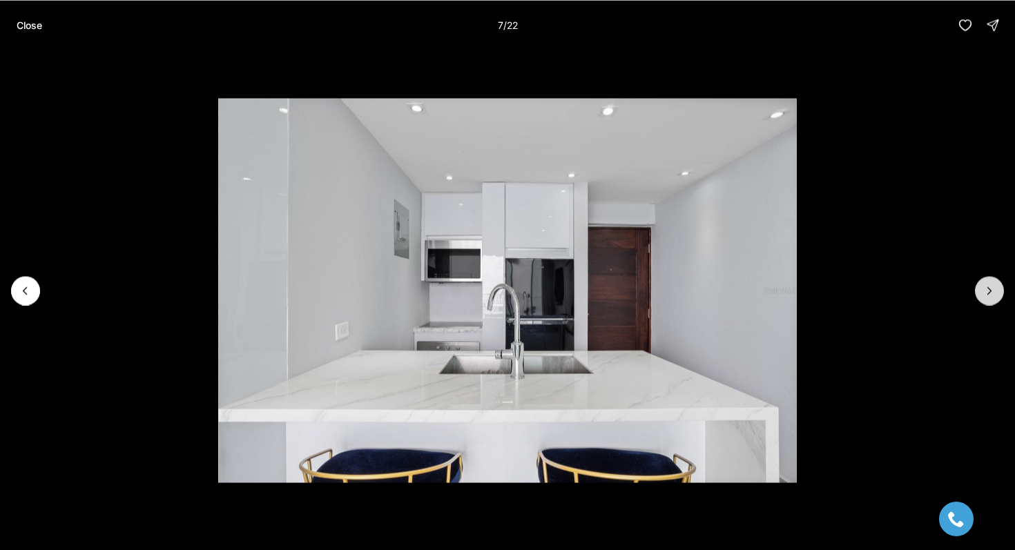
click at [988, 291] on icon "Next slide" at bounding box center [989, 291] width 14 height 14
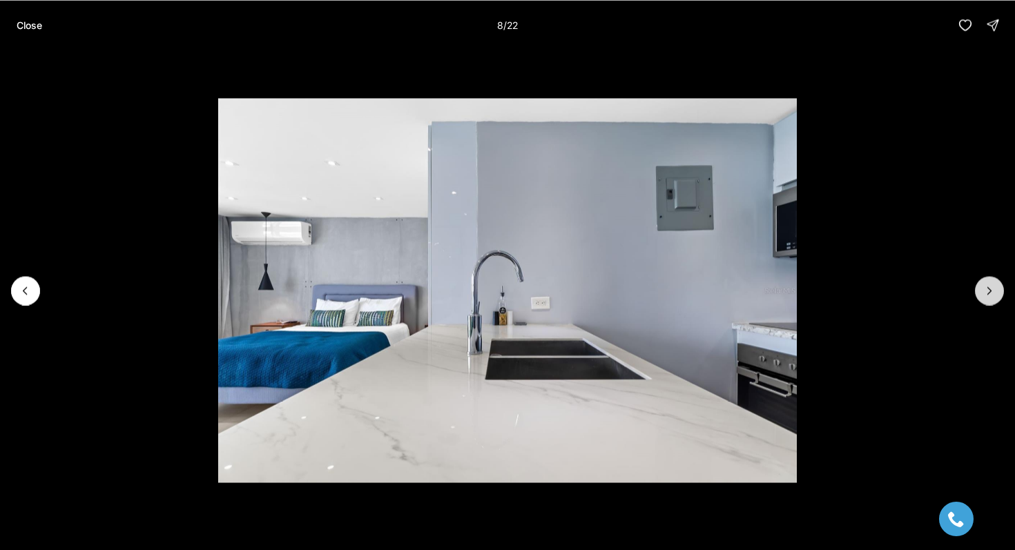
click at [988, 291] on icon "Next slide" at bounding box center [989, 291] width 14 height 14
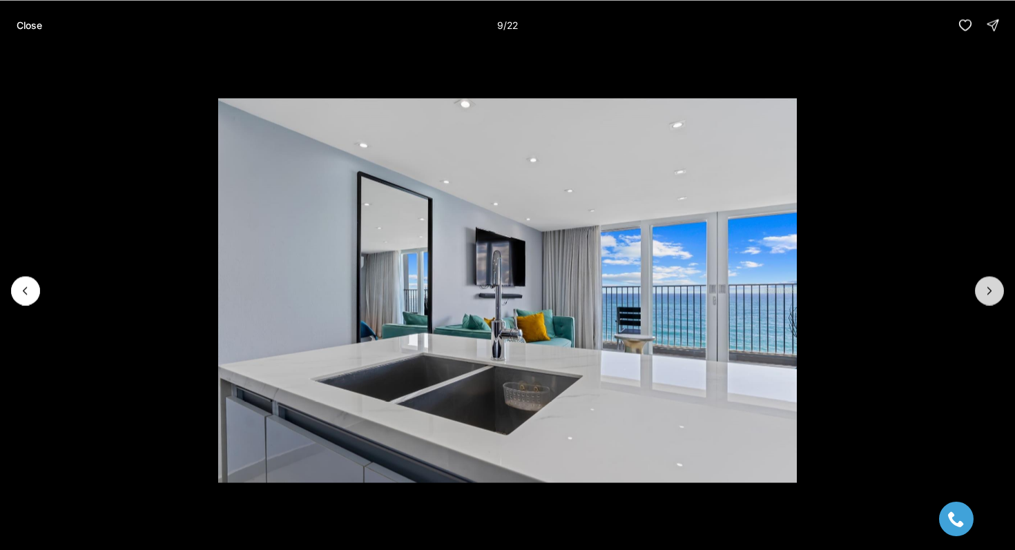
click at [988, 291] on icon "Next slide" at bounding box center [989, 291] width 14 height 14
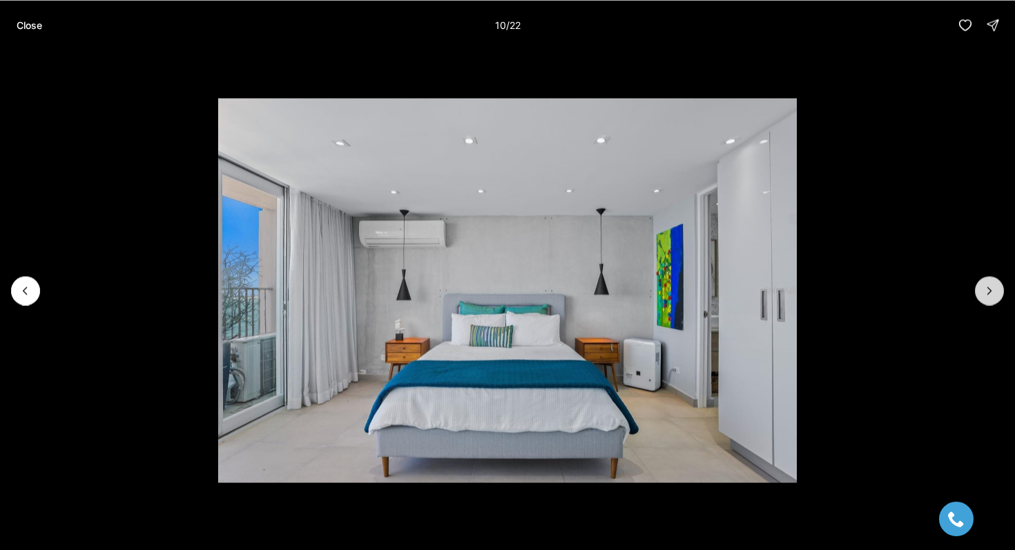
click at [988, 291] on icon "Next slide" at bounding box center [989, 291] width 14 height 14
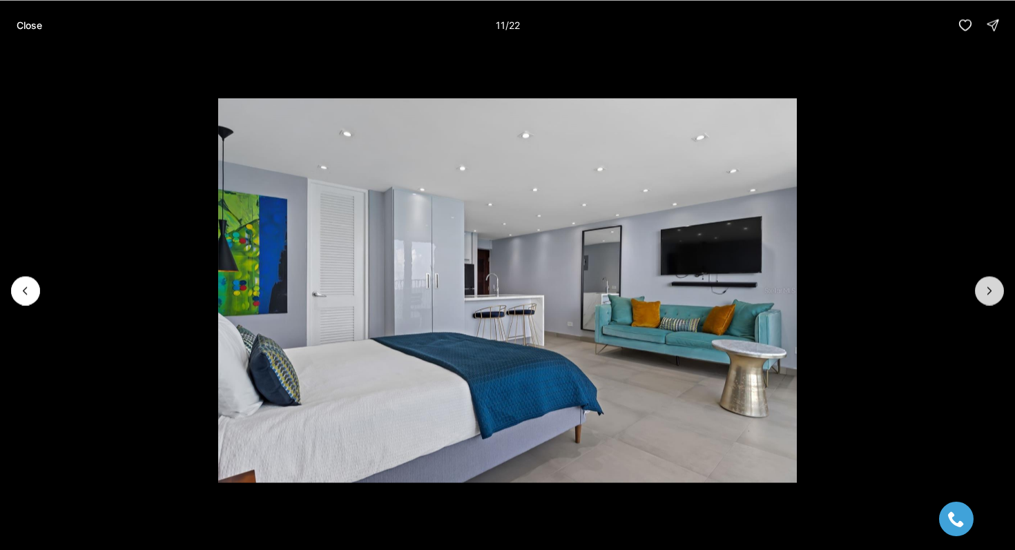
click at [988, 291] on icon "Next slide" at bounding box center [989, 291] width 14 height 14
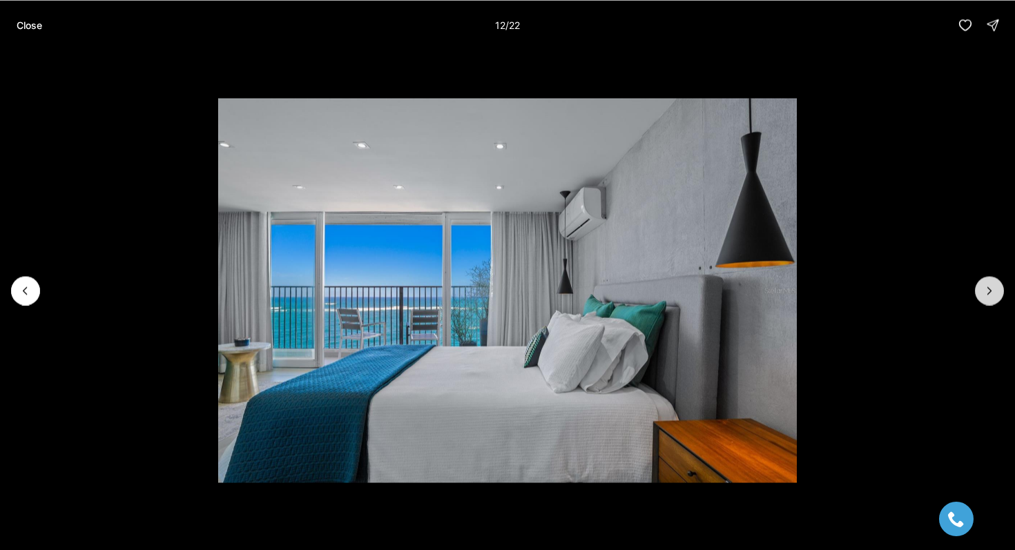
click at [988, 291] on icon "Next slide" at bounding box center [989, 291] width 14 height 14
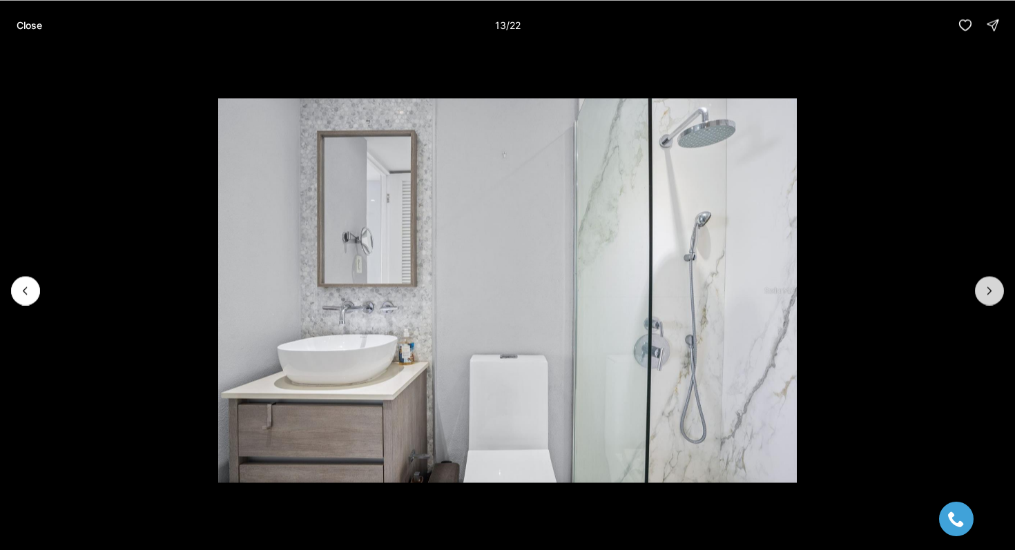
click at [988, 291] on icon "Next slide" at bounding box center [989, 291] width 14 height 14
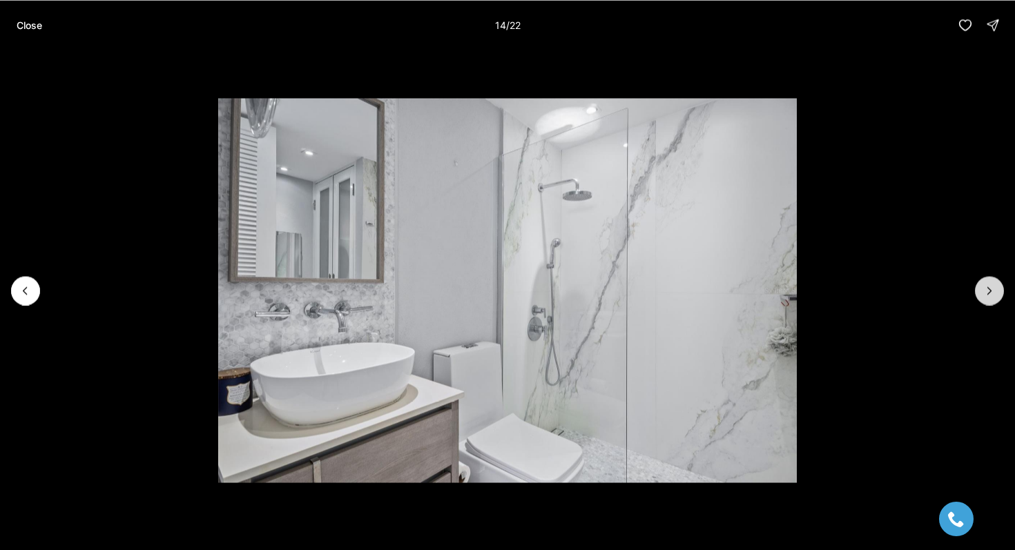
click at [988, 291] on icon "Next slide" at bounding box center [989, 291] width 14 height 14
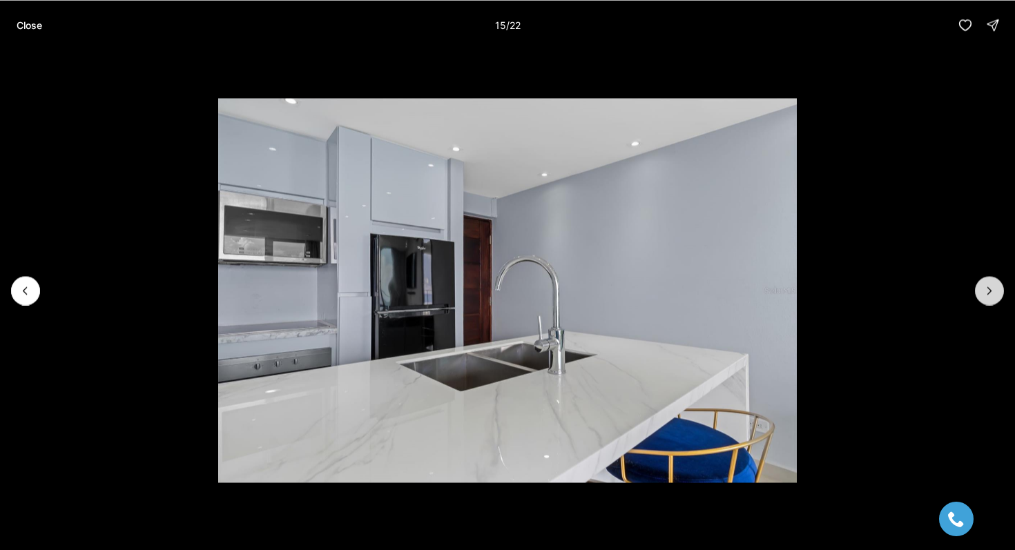
click at [988, 291] on icon "Next slide" at bounding box center [989, 291] width 14 height 14
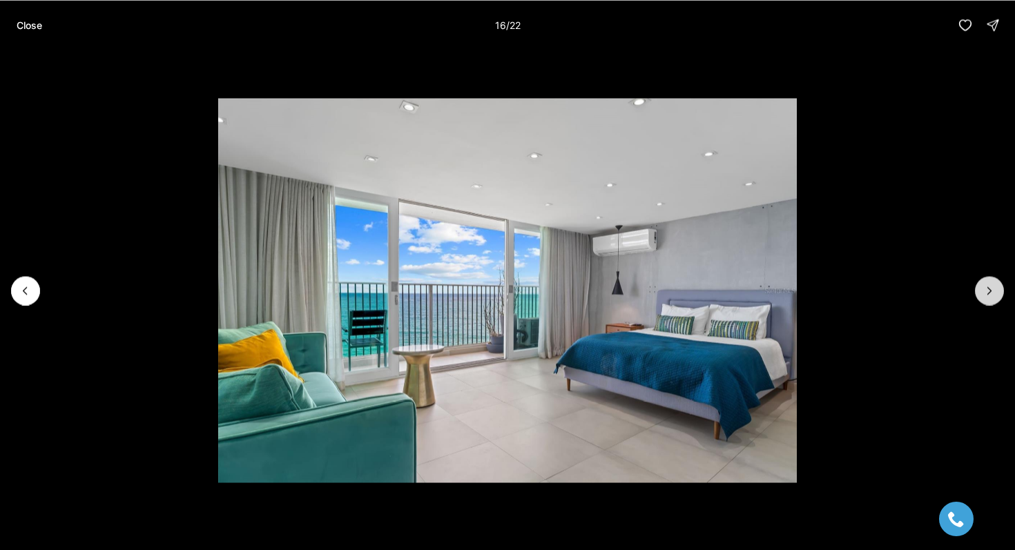
click at [988, 291] on icon "Next slide" at bounding box center [989, 291] width 14 height 14
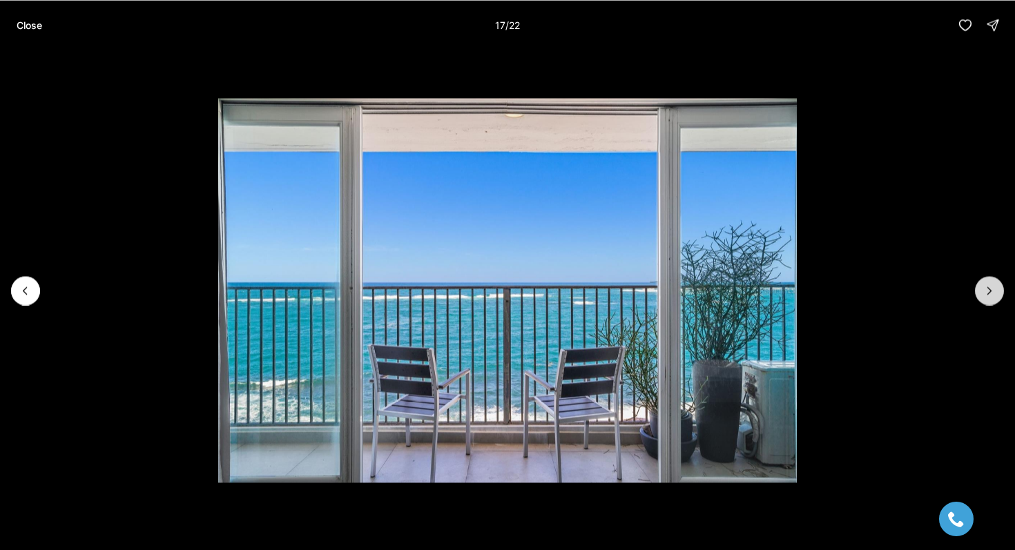
click at [991, 295] on icon "Next slide" at bounding box center [989, 291] width 14 height 14
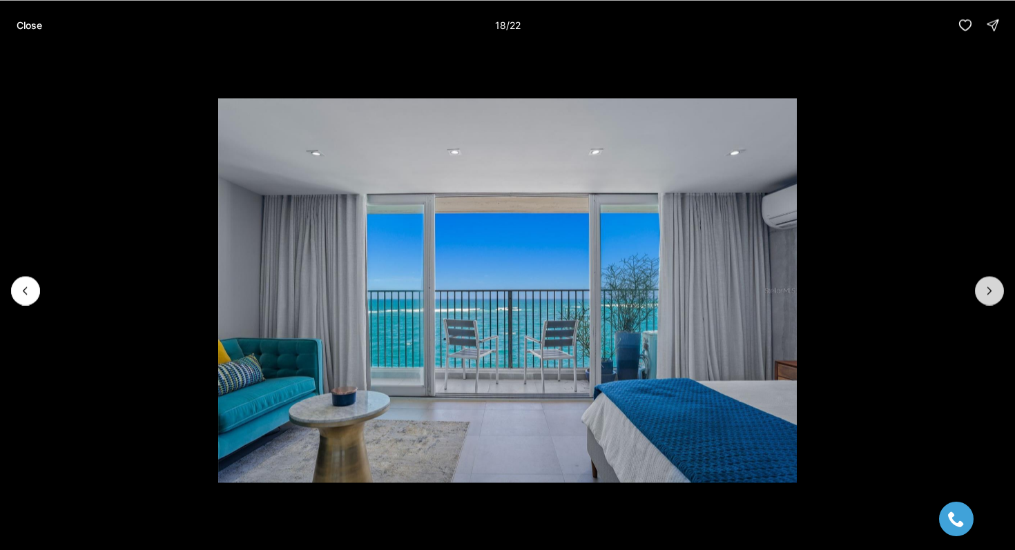
click at [991, 295] on icon "Next slide" at bounding box center [989, 291] width 14 height 14
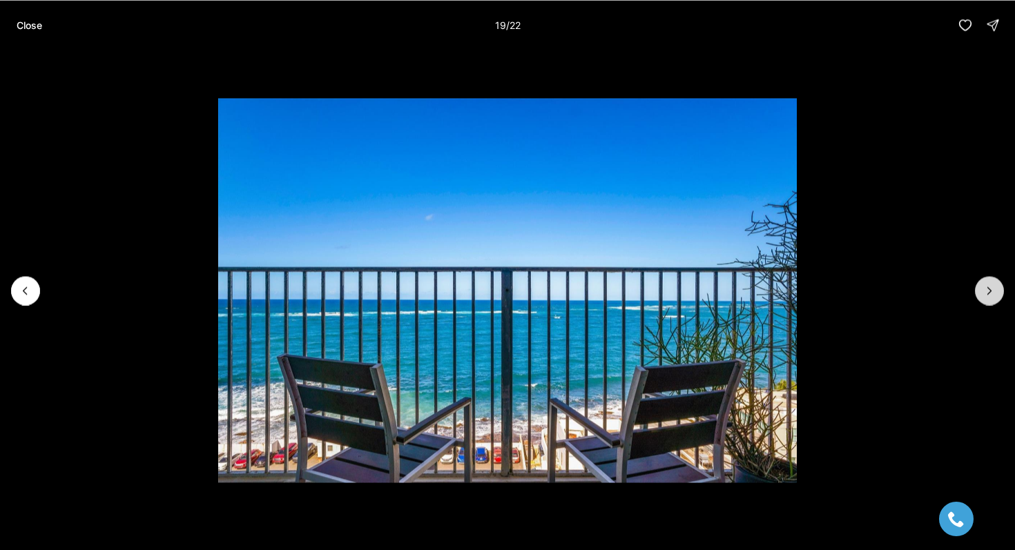
click at [991, 295] on icon "Next slide" at bounding box center [989, 291] width 14 height 14
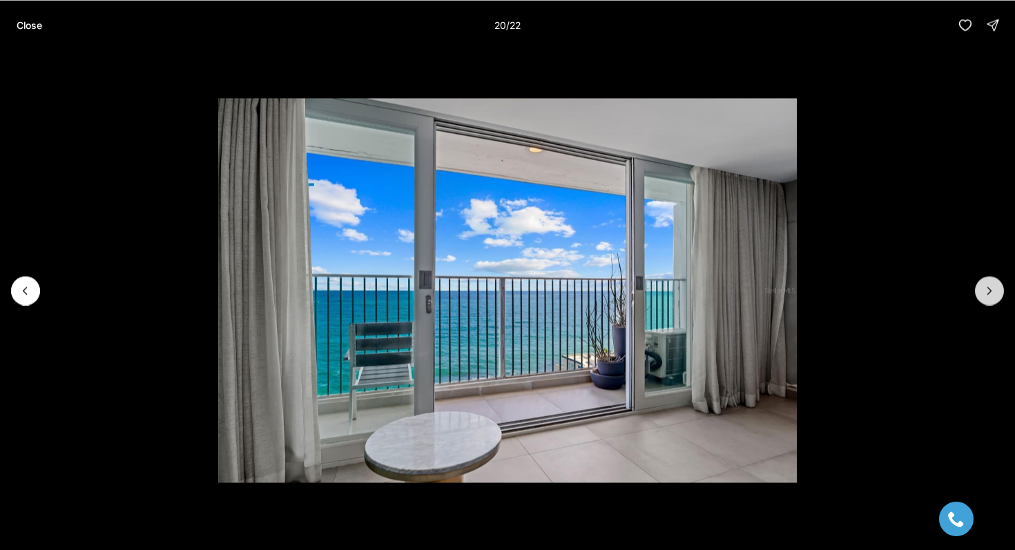
click at [991, 295] on icon "Next slide" at bounding box center [989, 291] width 14 height 14
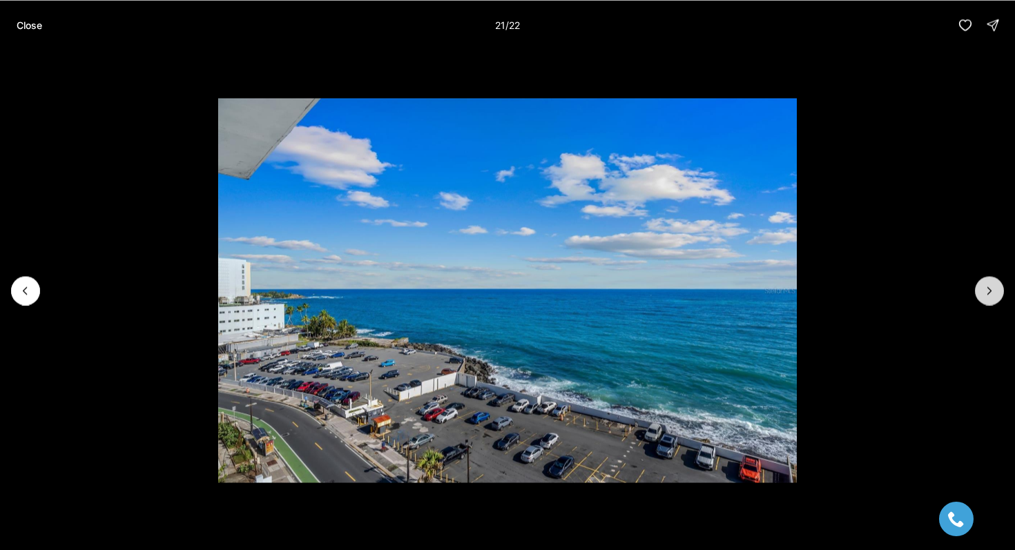
click at [991, 295] on icon "Next slide" at bounding box center [989, 291] width 14 height 14
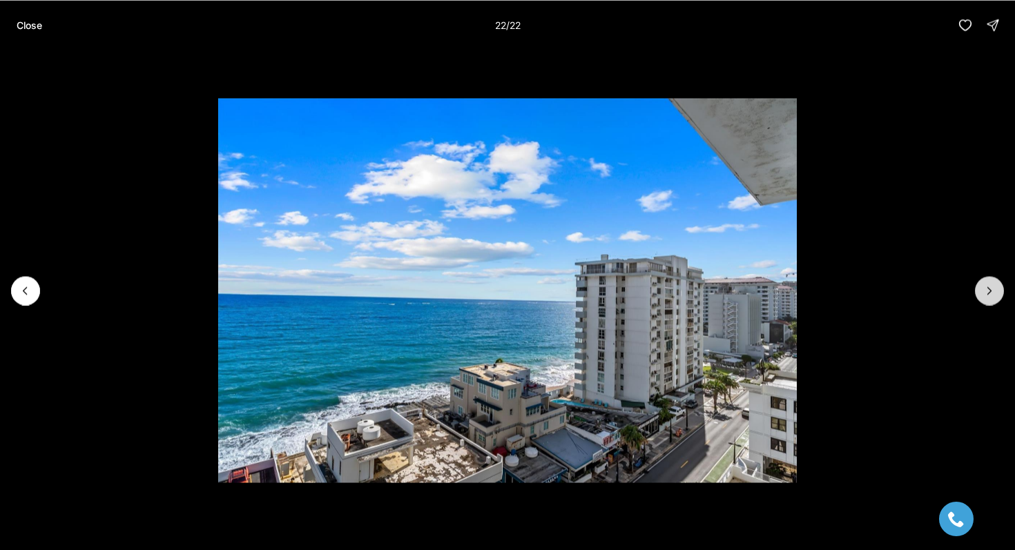
click at [991, 295] on div at bounding box center [989, 290] width 29 height 29
click at [27, 28] on p "Close" at bounding box center [30, 24] width 26 height 11
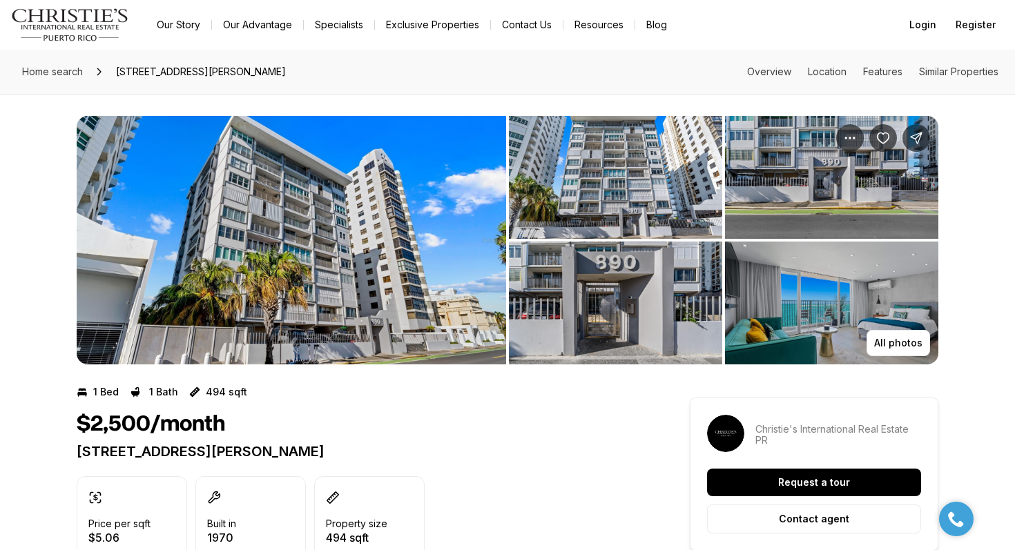
click at [76, 26] on img "Main navigation" at bounding box center [70, 24] width 118 height 33
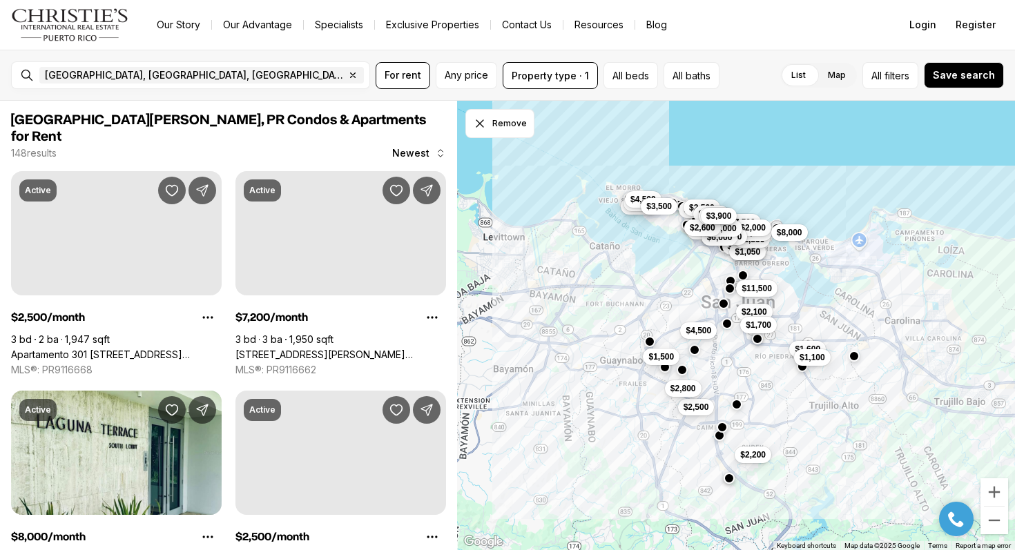
scroll to position [1429, 0]
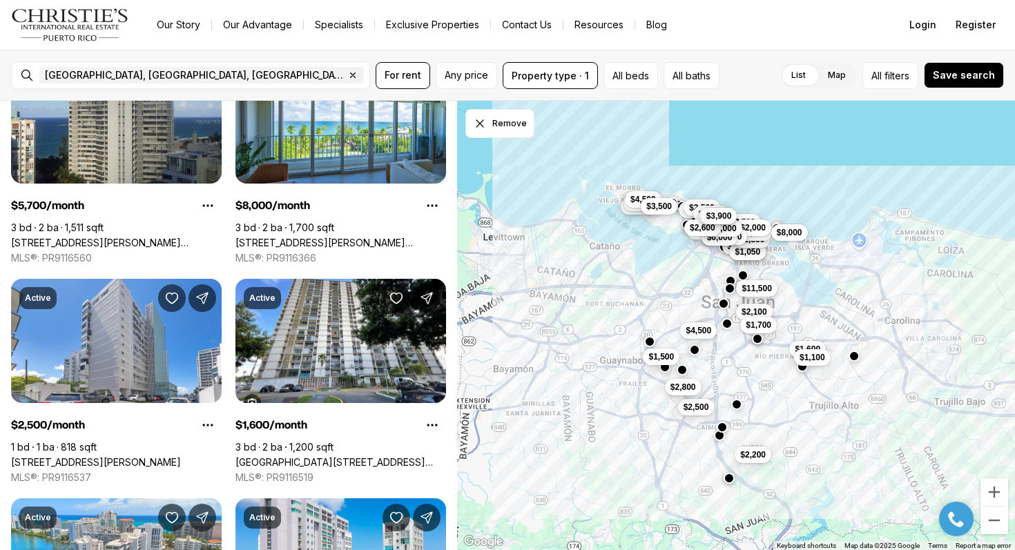
click at [696, 389] on button "$2,800" at bounding box center [683, 387] width 37 height 17
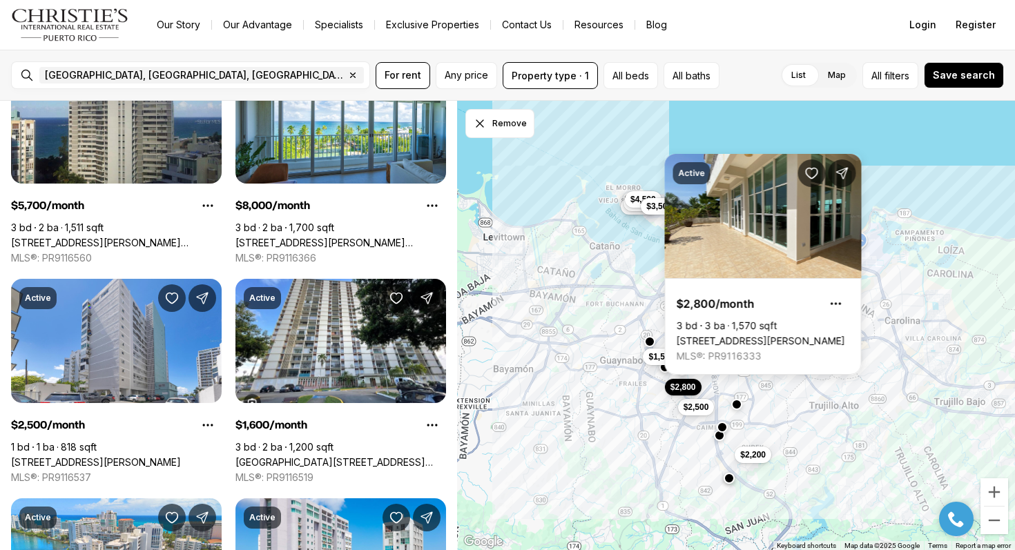
click at [831, 418] on div "$1,250 $4,500 $1,050 $5,500 $7,500 $2,850 $2,200 $3,750 $2,000 $2,100 $1,700 $1…" at bounding box center [736, 326] width 558 height 450
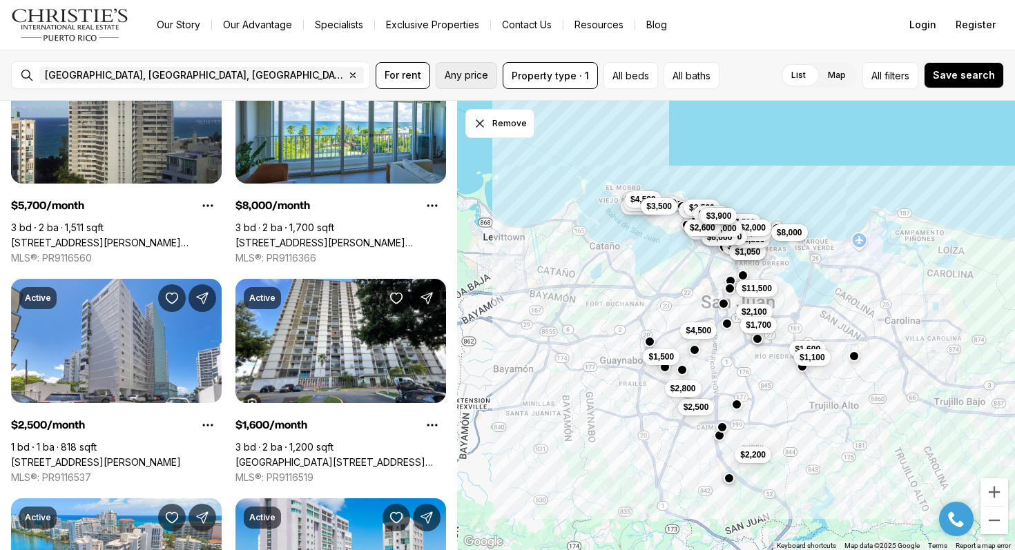
click at [472, 75] on span "Any price" at bounding box center [465, 75] width 43 height 11
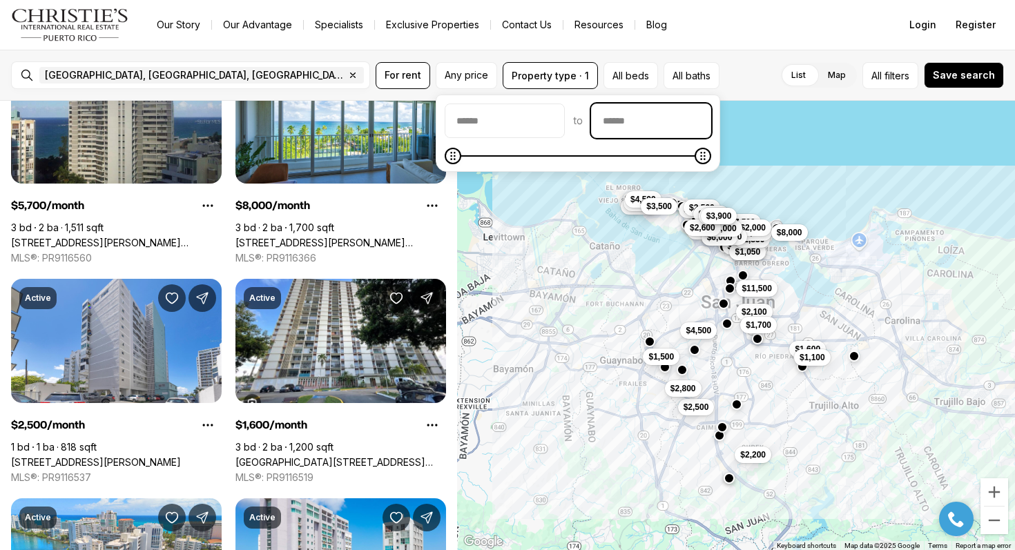
click at [641, 121] on input "priceMax" at bounding box center [650, 120] width 119 height 33
type input "******"
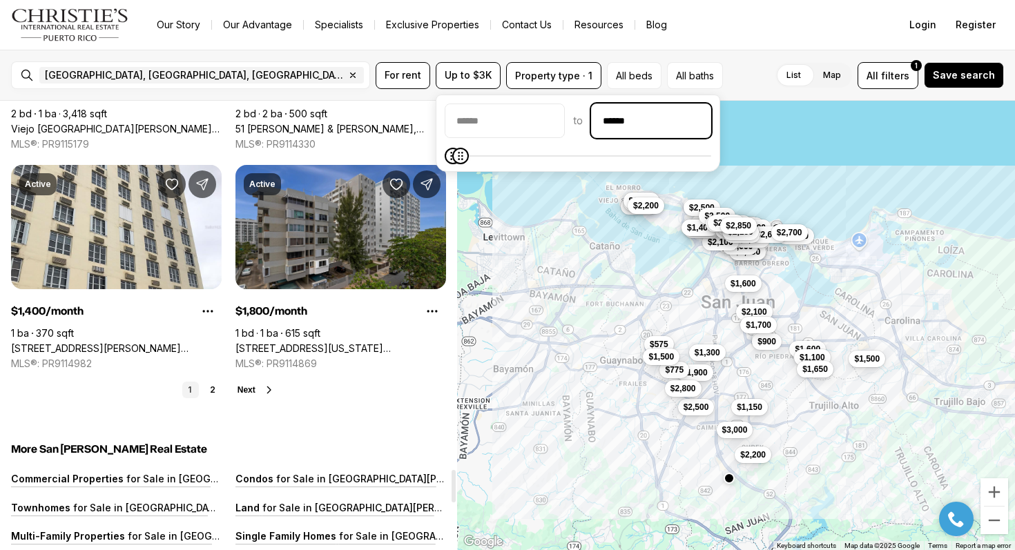
scroll to position [5060, 0]
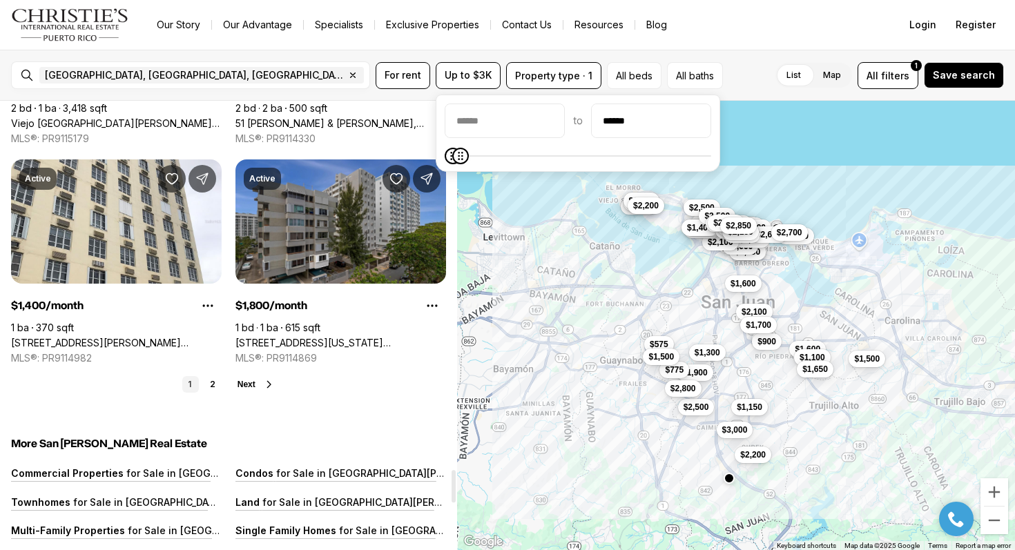
click at [244, 380] on span "Next" at bounding box center [246, 385] width 18 height 10
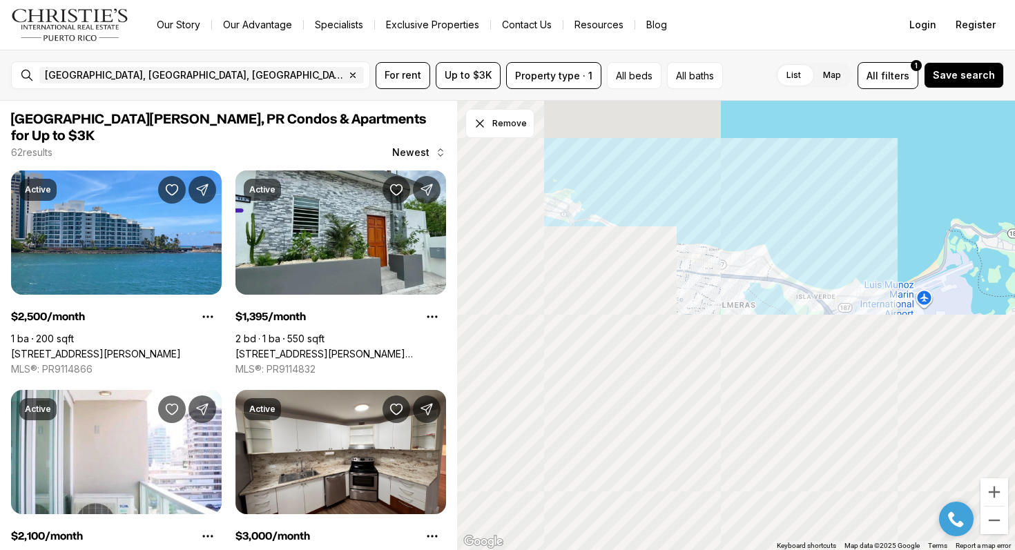
scroll to position [0, 0]
